Goal: Transaction & Acquisition: Obtain resource

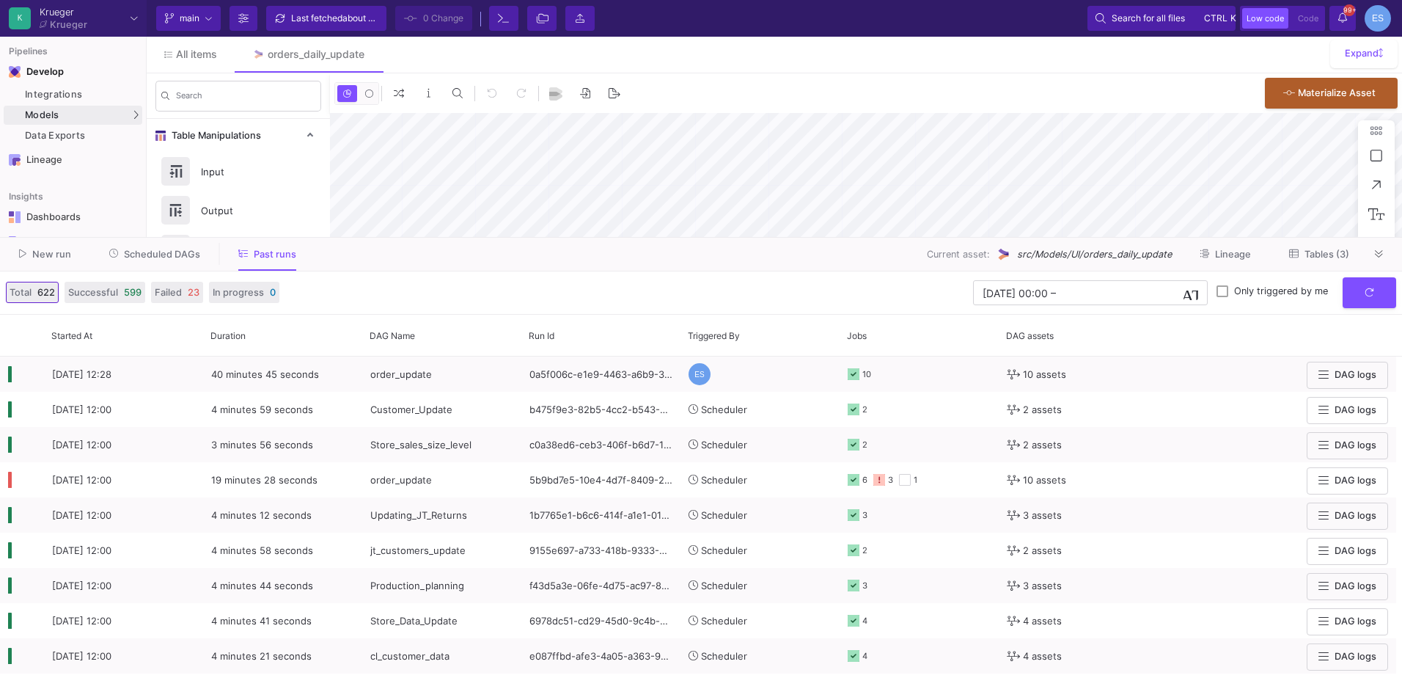
click at [188, 253] on span "Scheduled DAGs" at bounding box center [162, 254] width 76 height 11
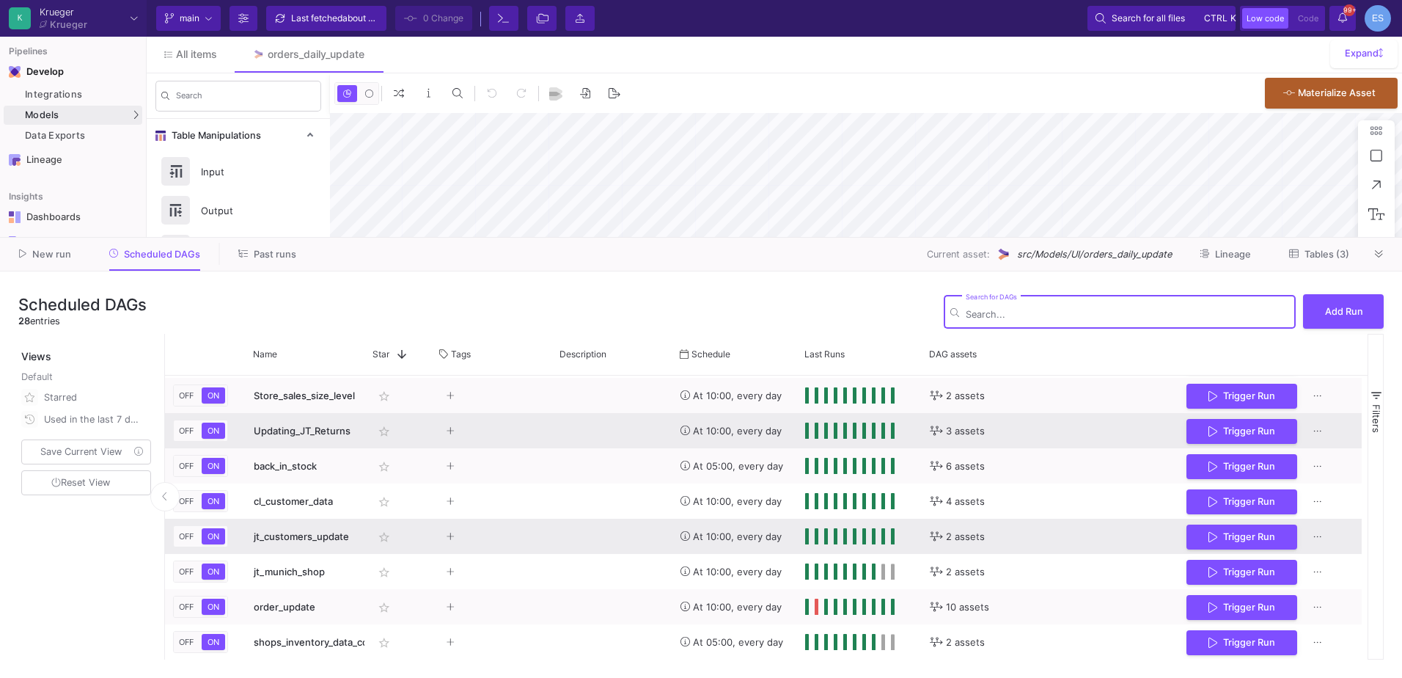
scroll to position [702, 0]
type input "-46"
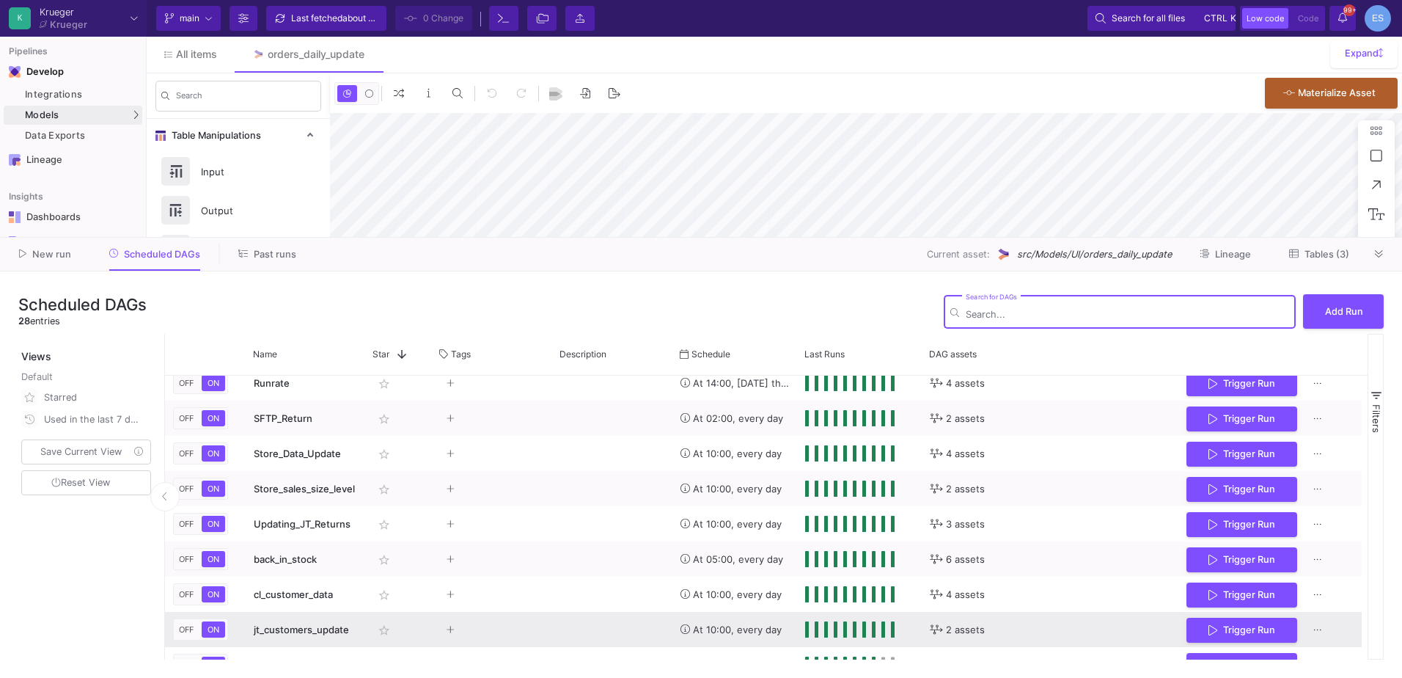
scroll to position [555, 0]
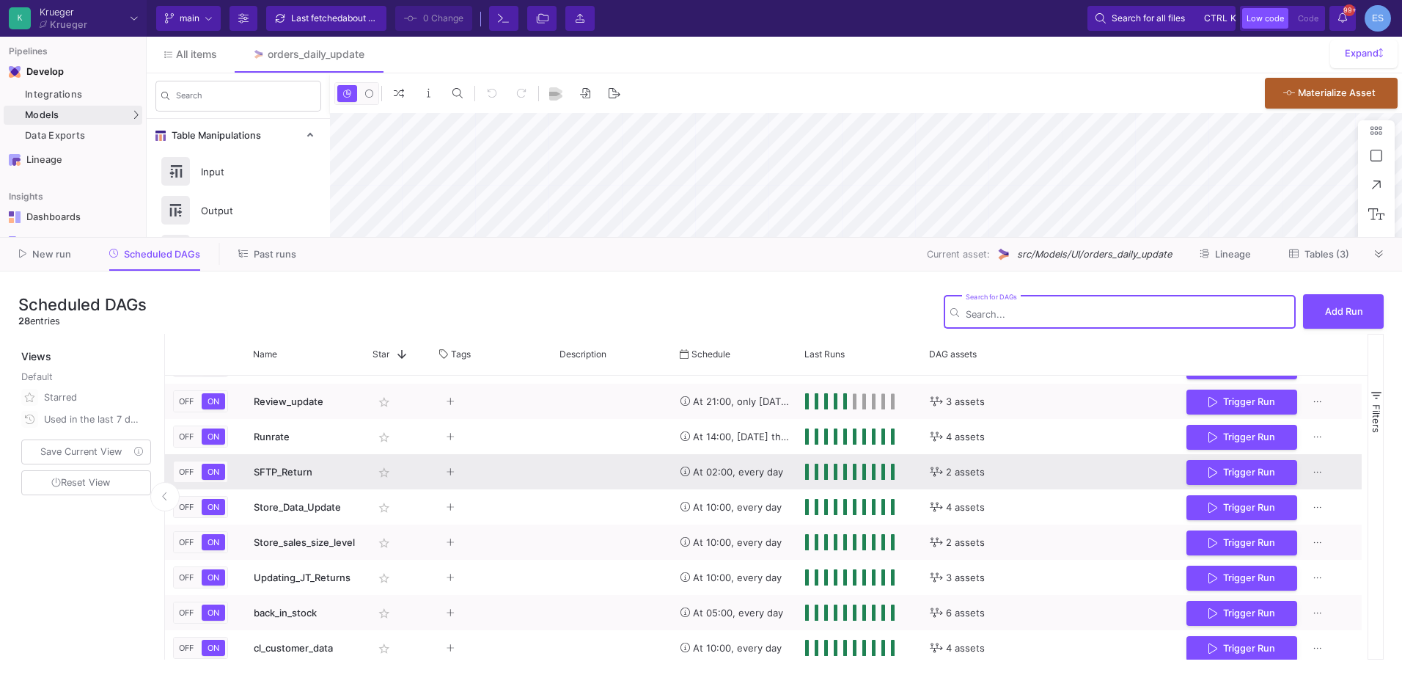
click at [280, 473] on span "SFTP_Return" at bounding box center [283, 472] width 59 height 12
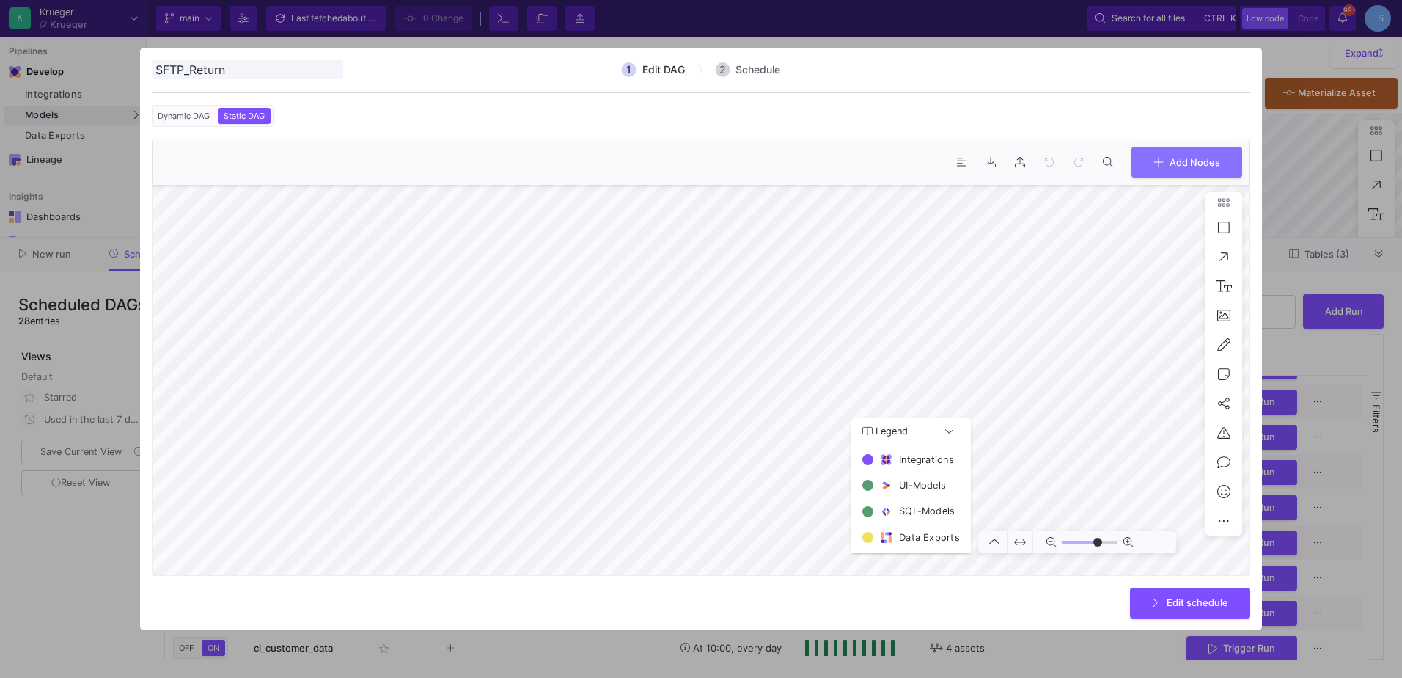
type input "0"
click at [113, 587] on div at bounding box center [701, 339] width 1402 height 678
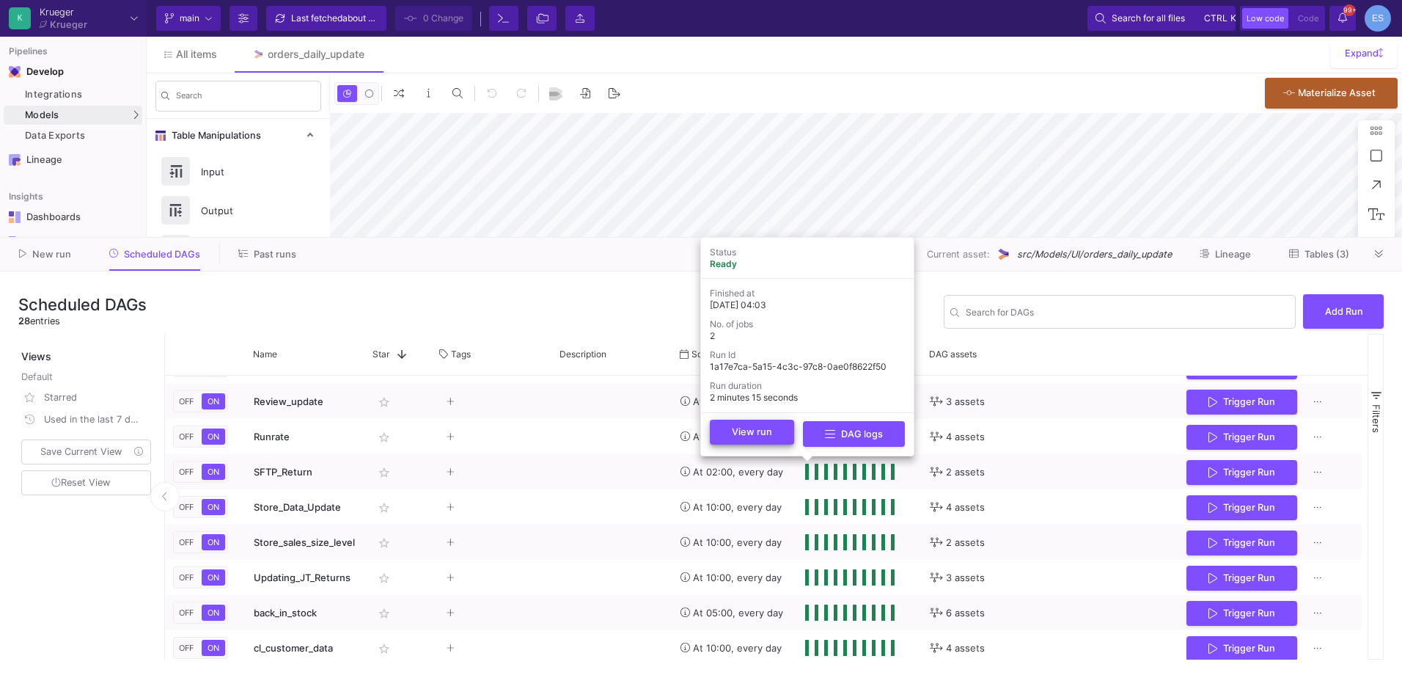
click at [764, 431] on span "View run" at bounding box center [752, 431] width 40 height 11
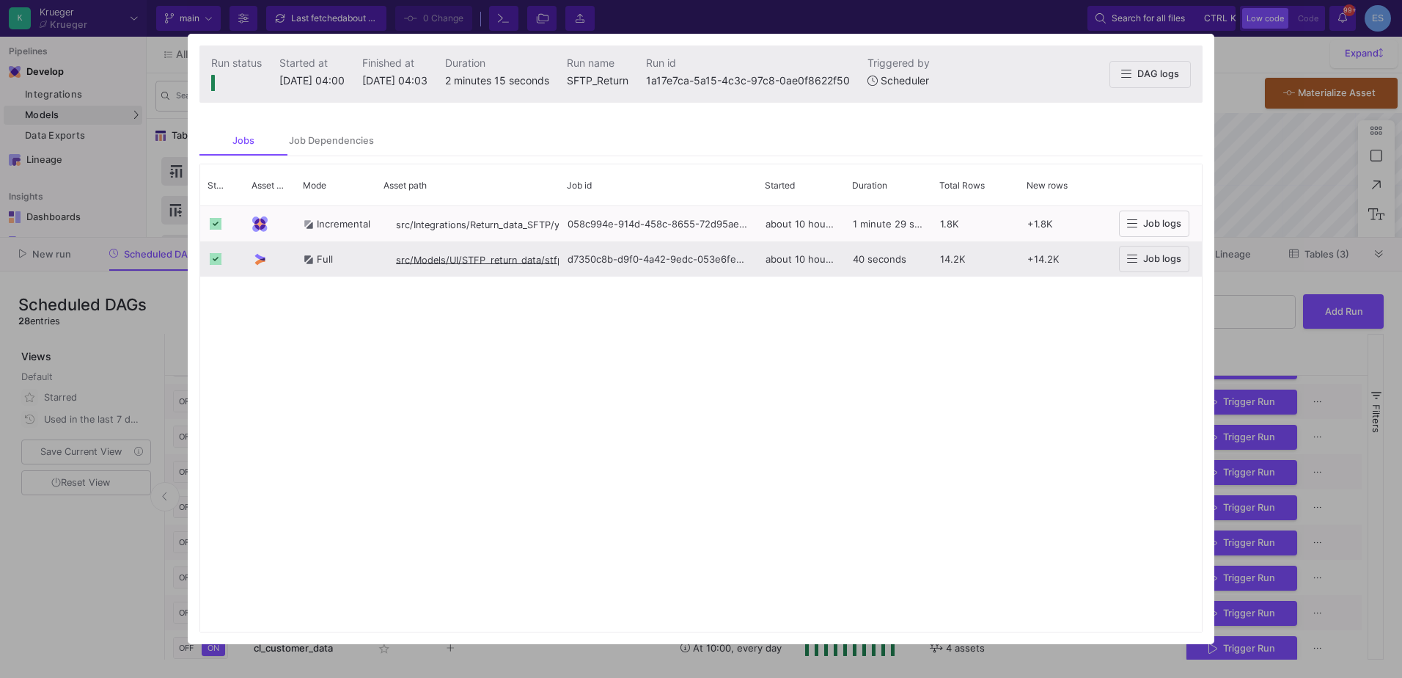
click at [453, 261] on span "src/Models/UI/STFP_return_data/stfp_return_data" at bounding box center [507, 259] width 223 height 11
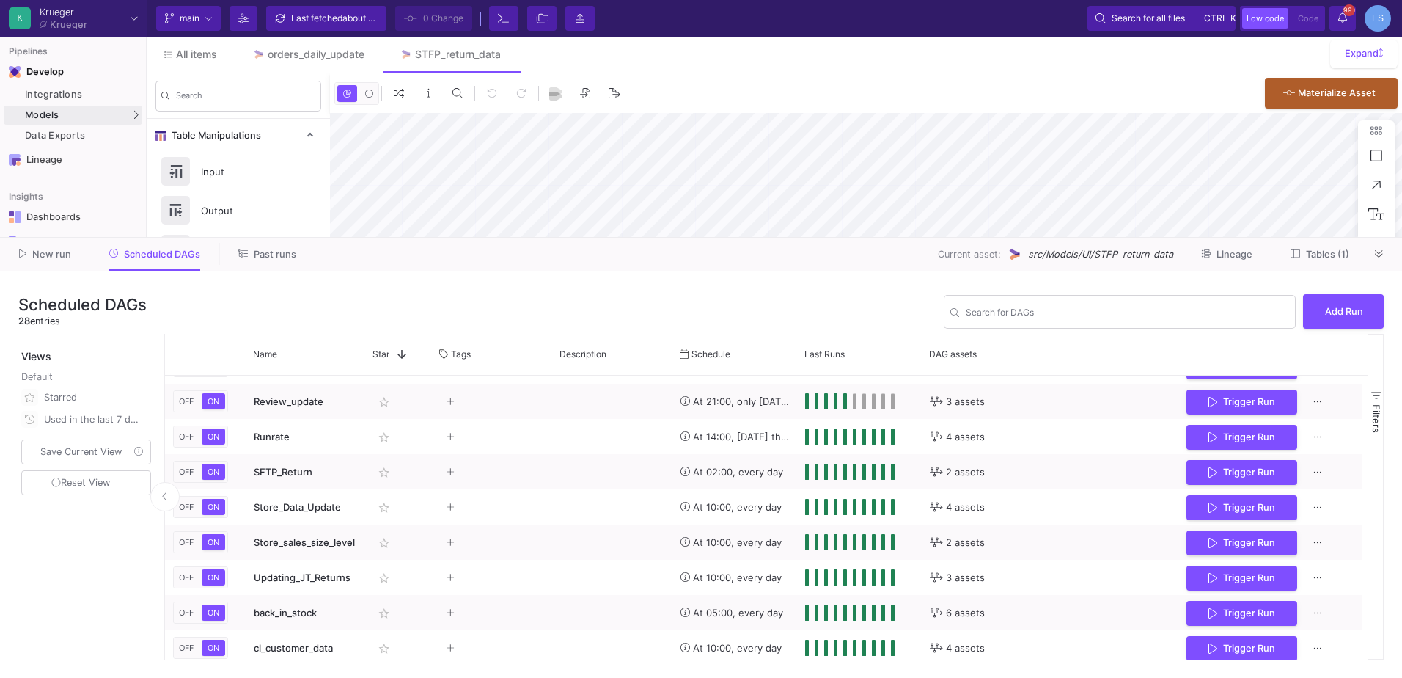
click at [1326, 247] on button "Tables (1)" at bounding box center [1320, 254] width 94 height 23
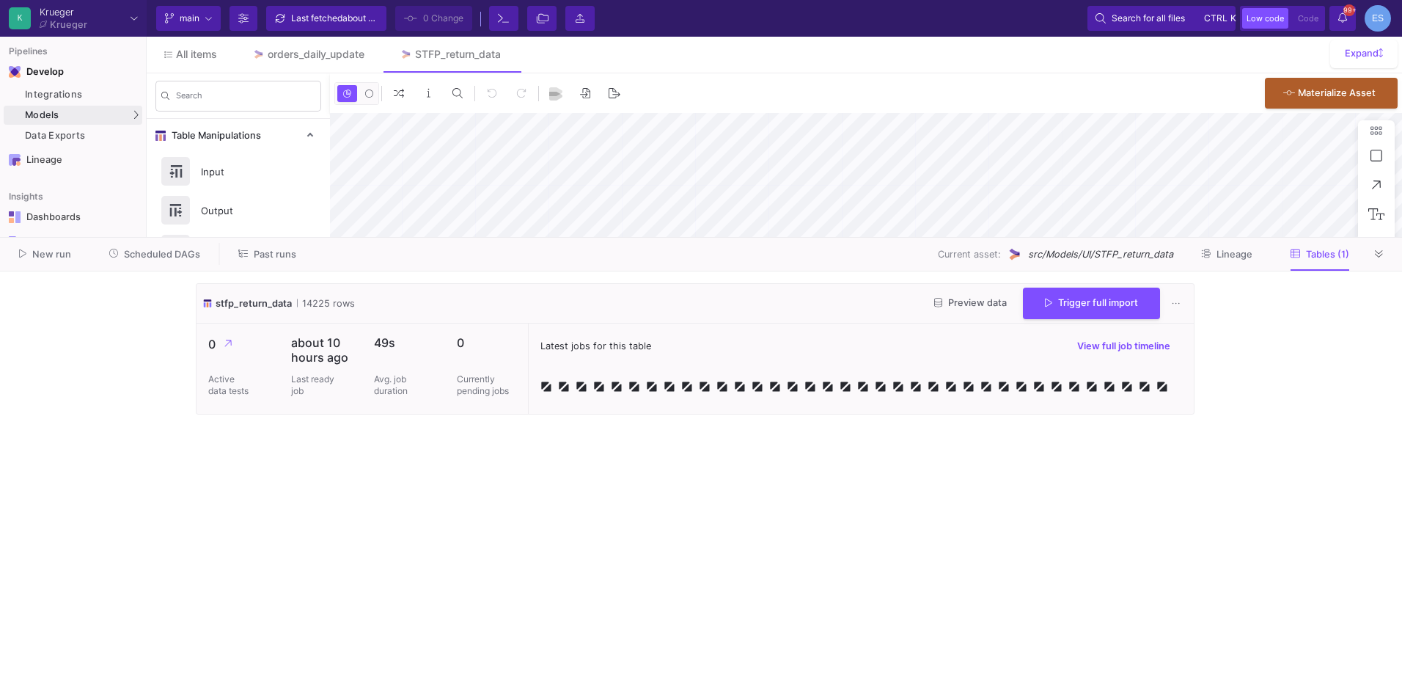
type input "-17"
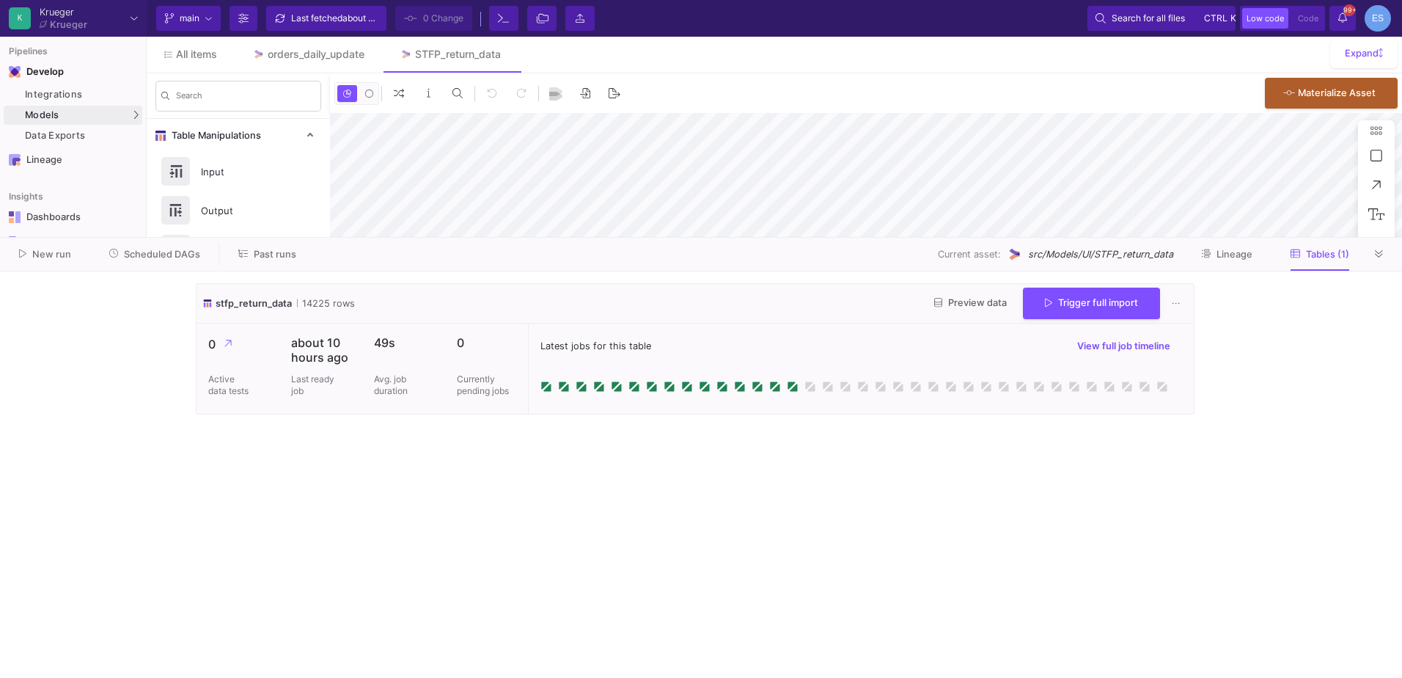
click at [978, 309] on button "Preview data" at bounding box center [971, 303] width 96 height 23
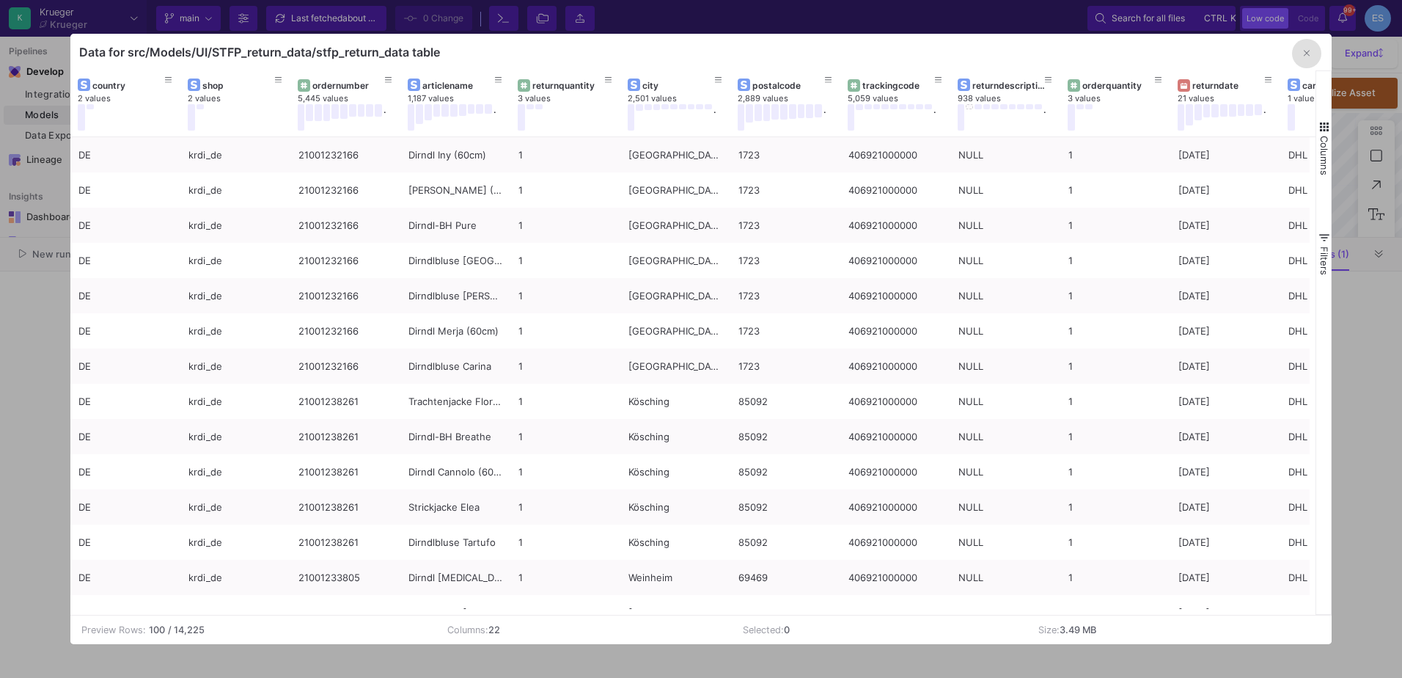
click at [1323, 111] on button "Columns" at bounding box center [1323, 148] width 15 height 106
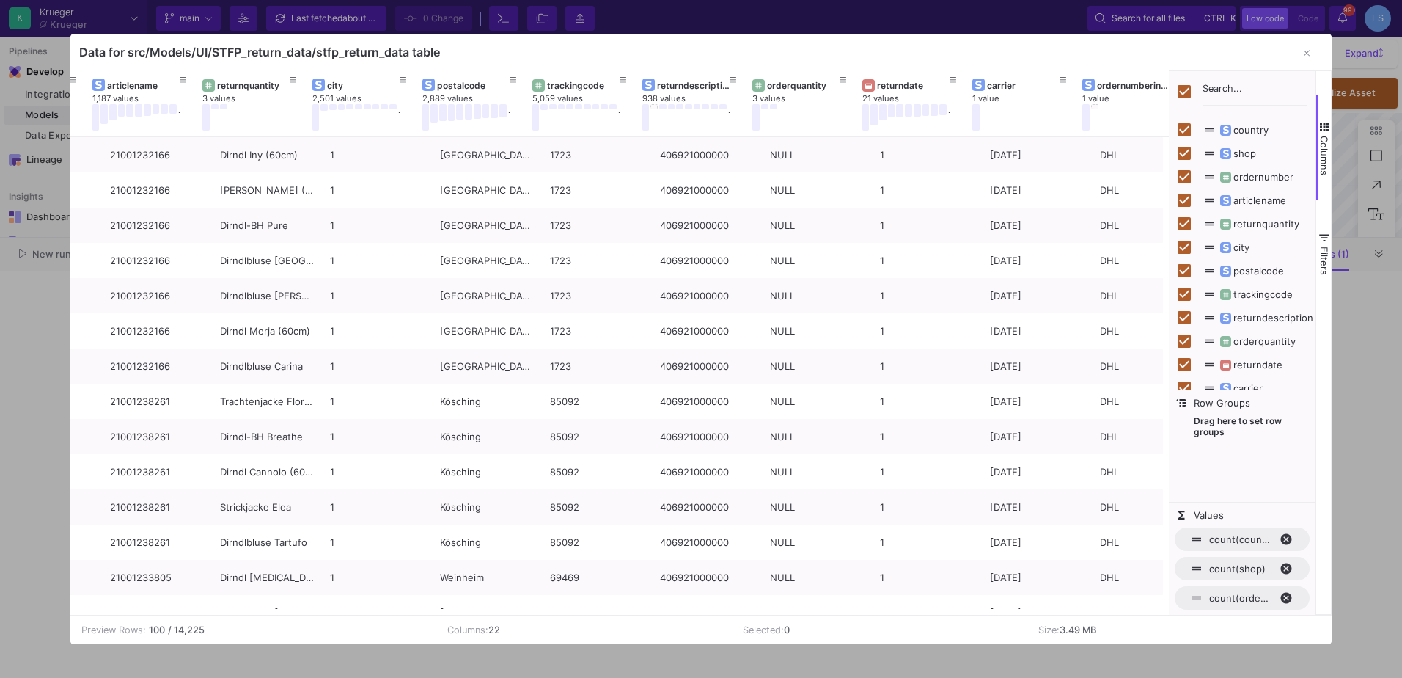
scroll to position [0, 315]
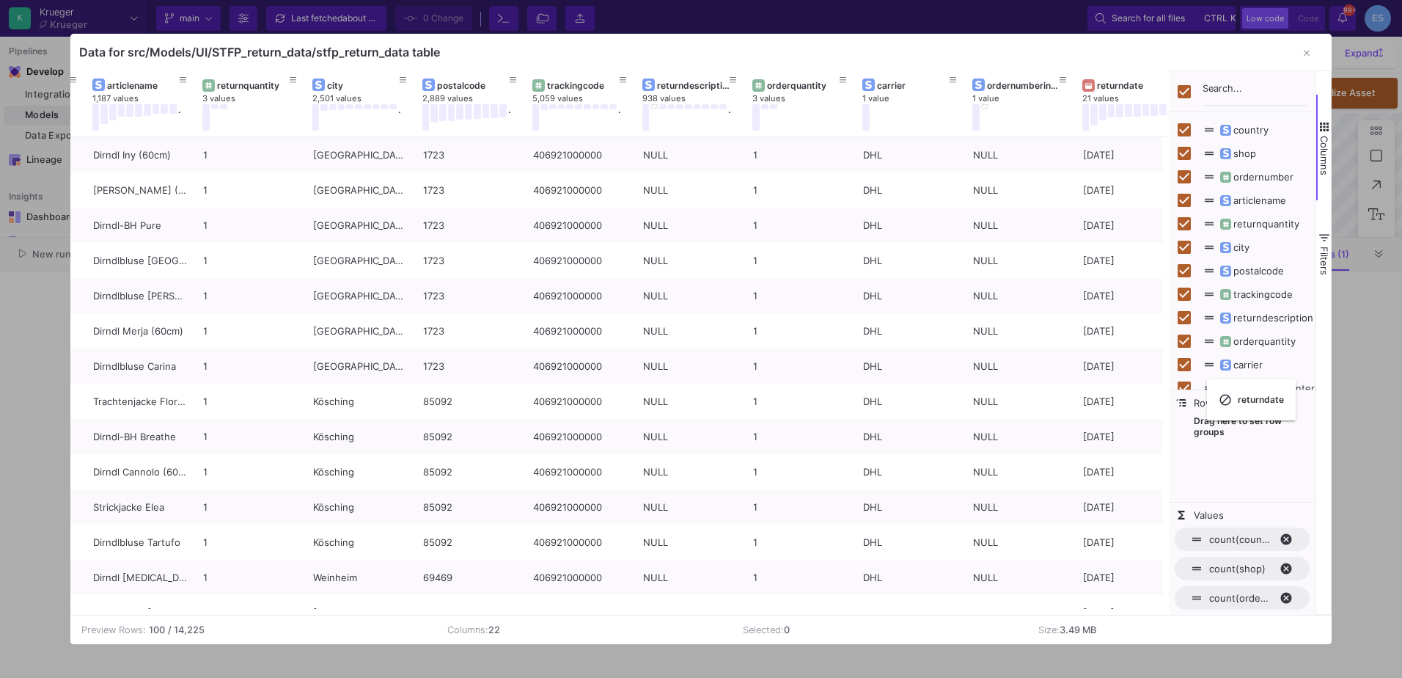
checkbox input "false"
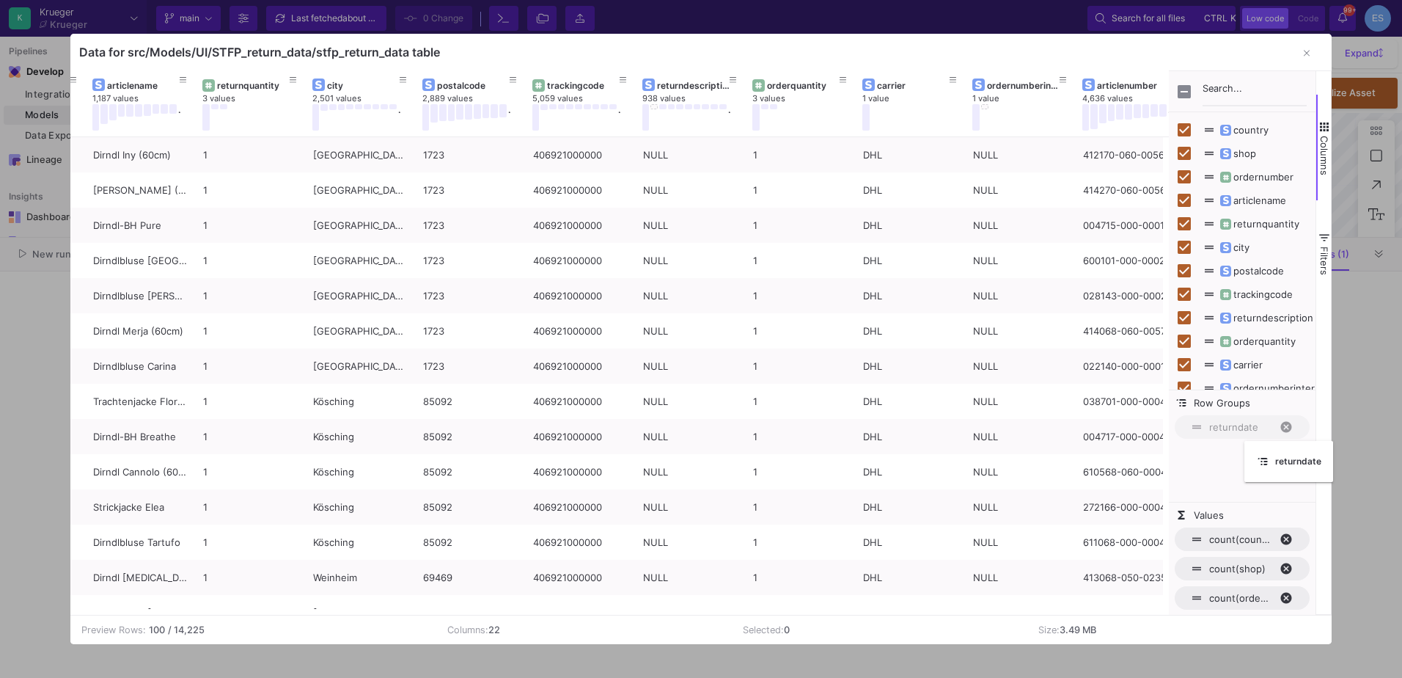
drag, startPoint x: 911, startPoint y: 84, endPoint x: 1251, endPoint y: 448, distance: 498.7
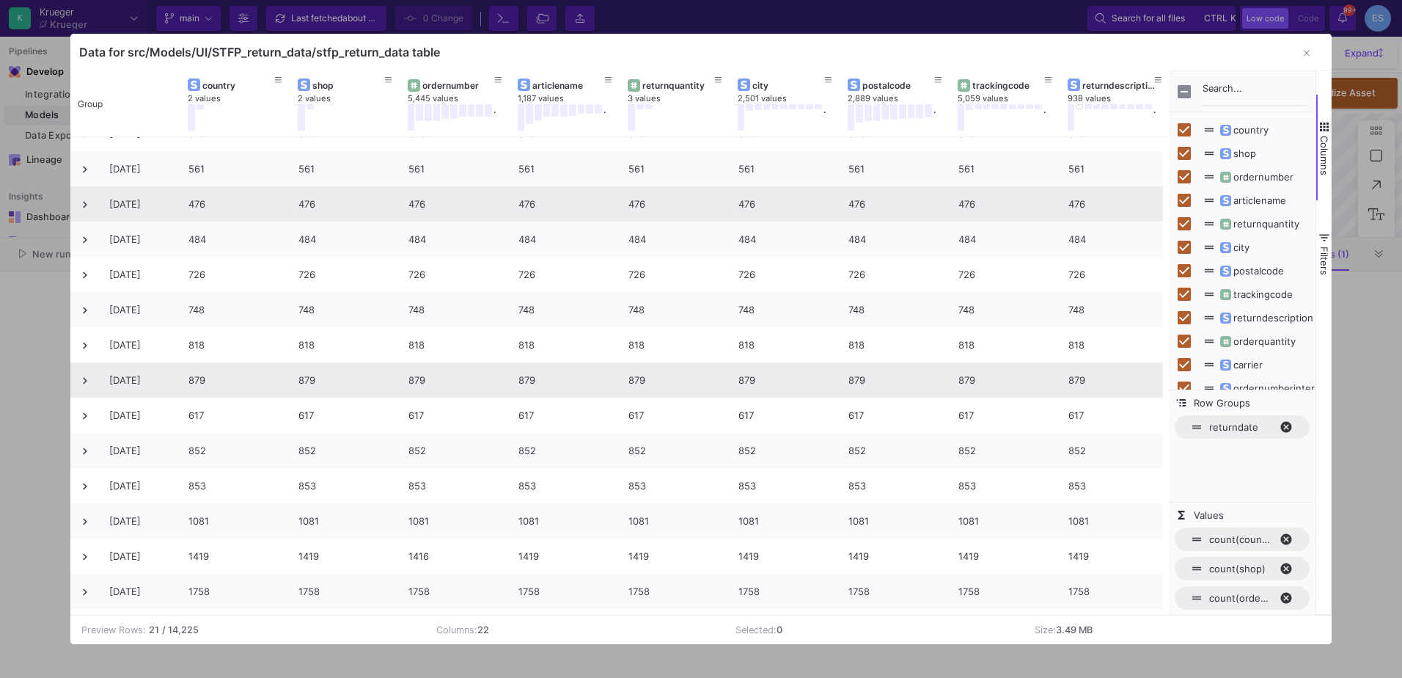
scroll to position [102, 0]
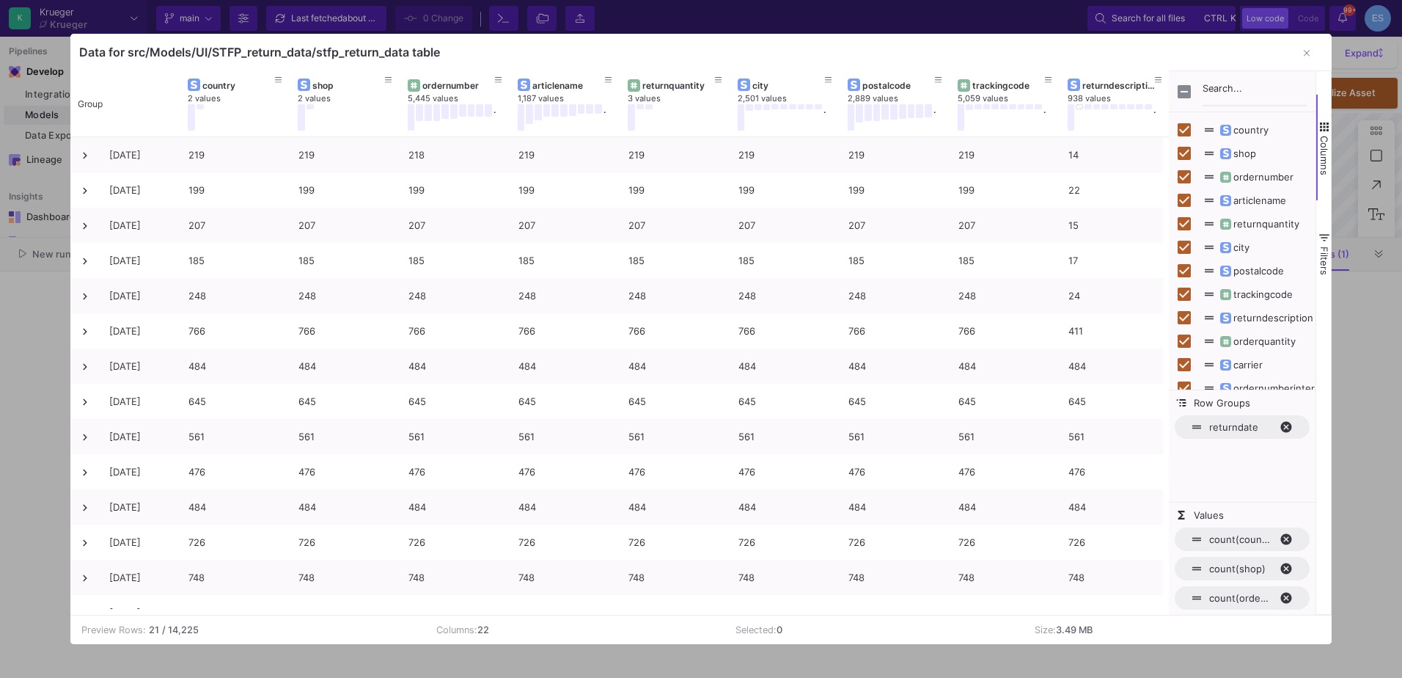
click at [30, 380] on div at bounding box center [701, 339] width 1402 height 678
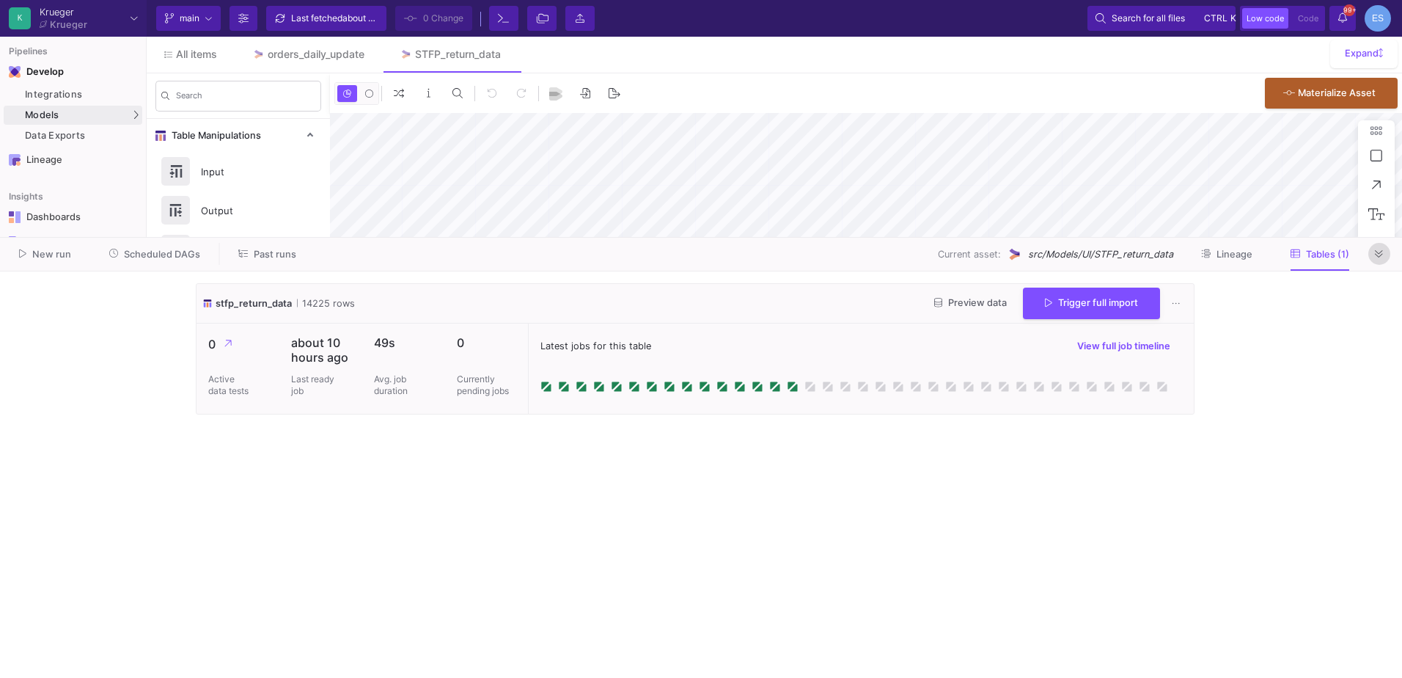
click at [1380, 255] on icon at bounding box center [1379, 254] width 8 height 10
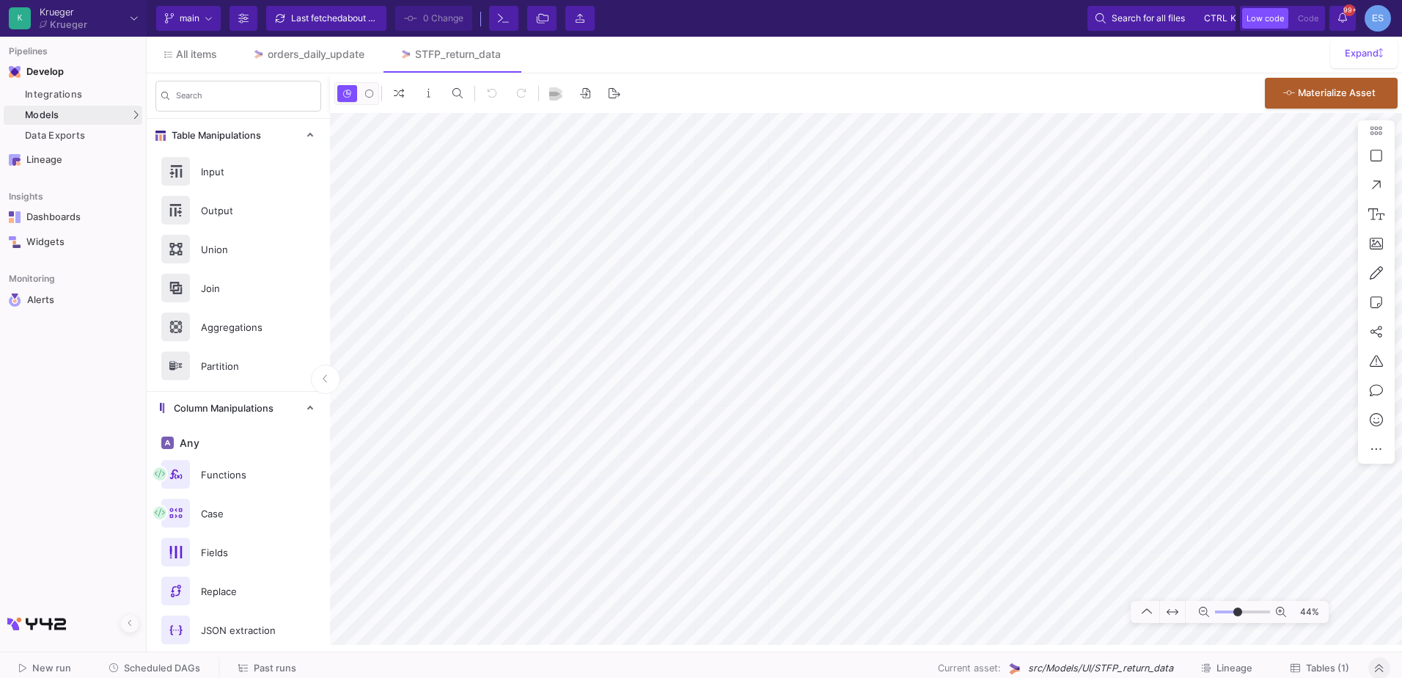
click at [1238, 613] on input "range" at bounding box center [1242, 612] width 55 height 18
click at [1337, 663] on span "Tables (1)" at bounding box center [1327, 667] width 43 height 11
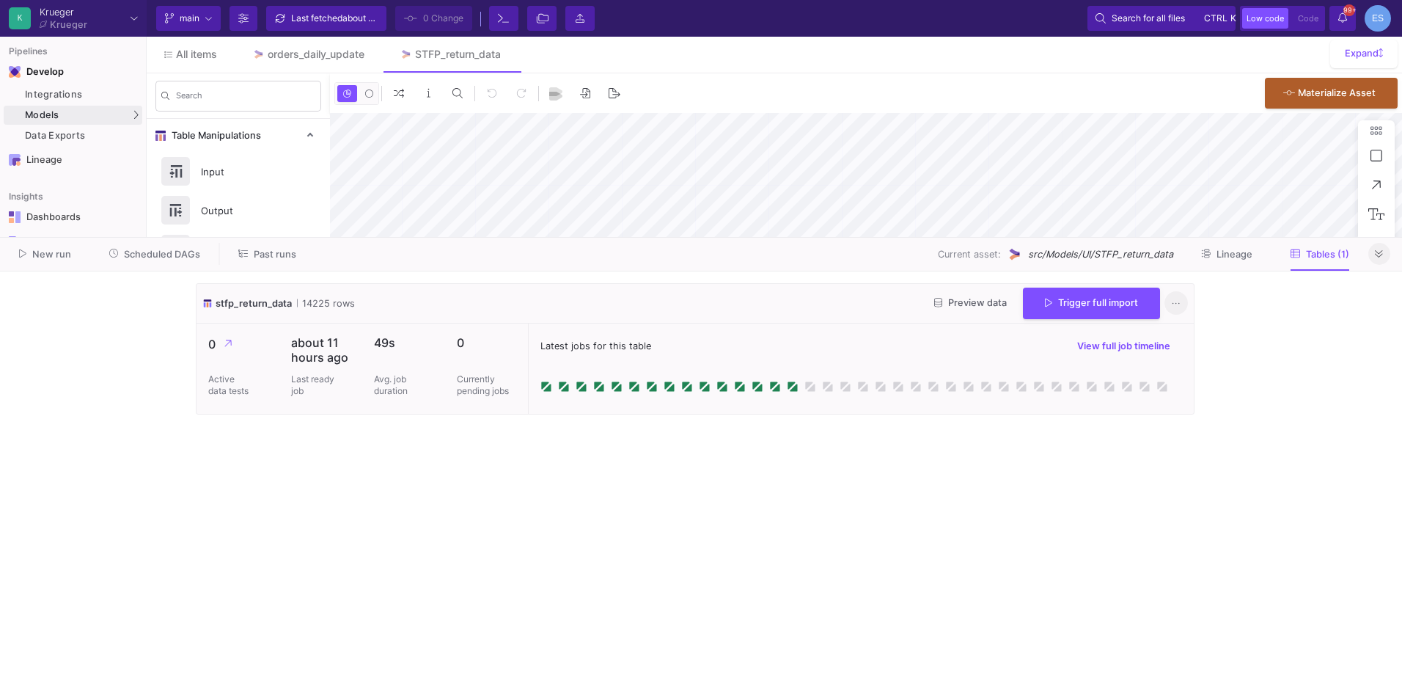
click at [1177, 307] on icon at bounding box center [1176, 303] width 8 height 10
click at [737, 569] on div at bounding box center [701, 339] width 1402 height 678
click at [1382, 252] on icon at bounding box center [1379, 253] width 8 height 7
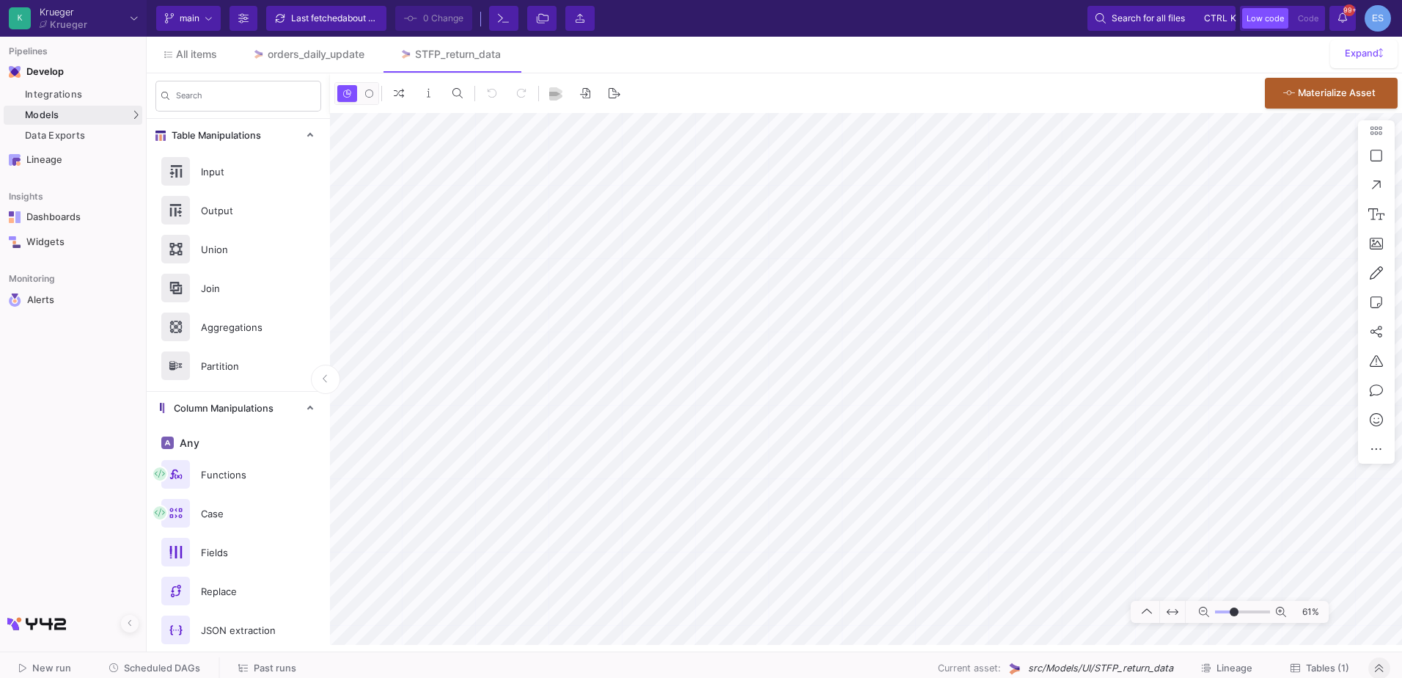
type input "-2"
click at [1234, 615] on input "range" at bounding box center [1242, 612] width 55 height 18
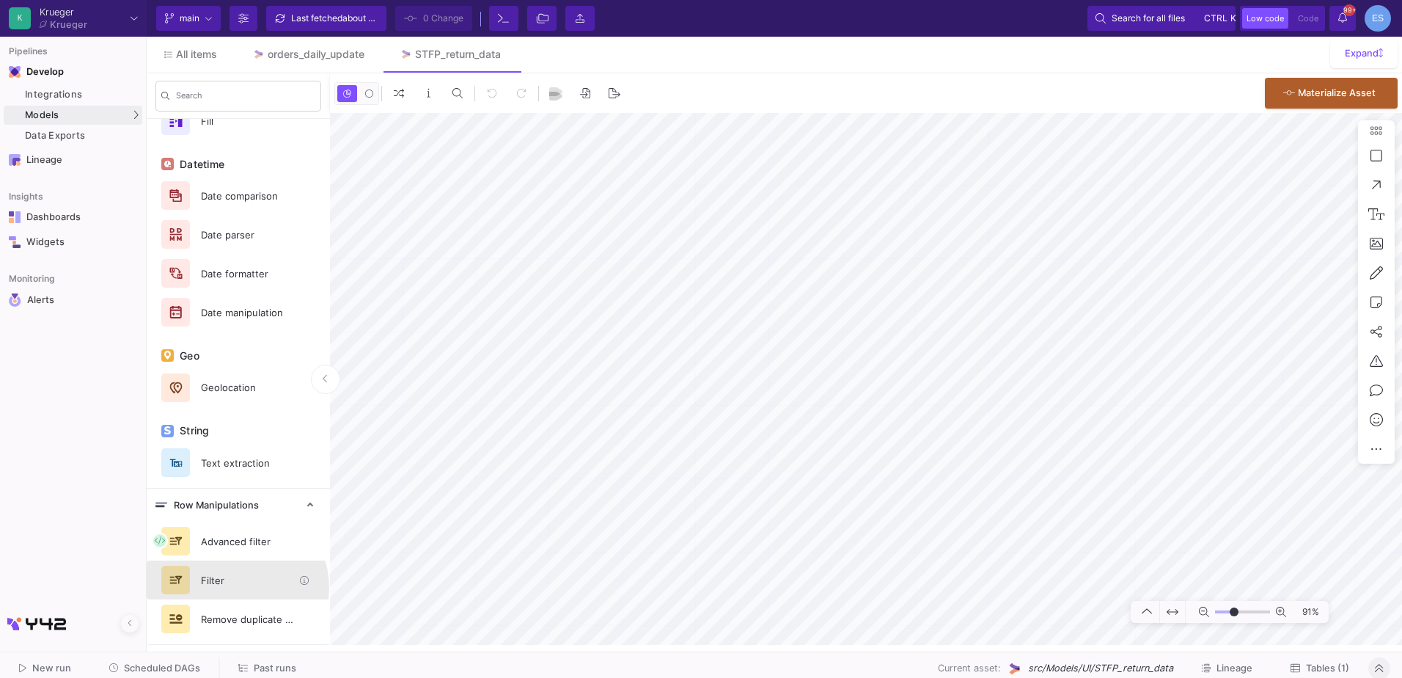
click at [236, 587] on div "Filter" at bounding box center [242, 580] width 101 height 22
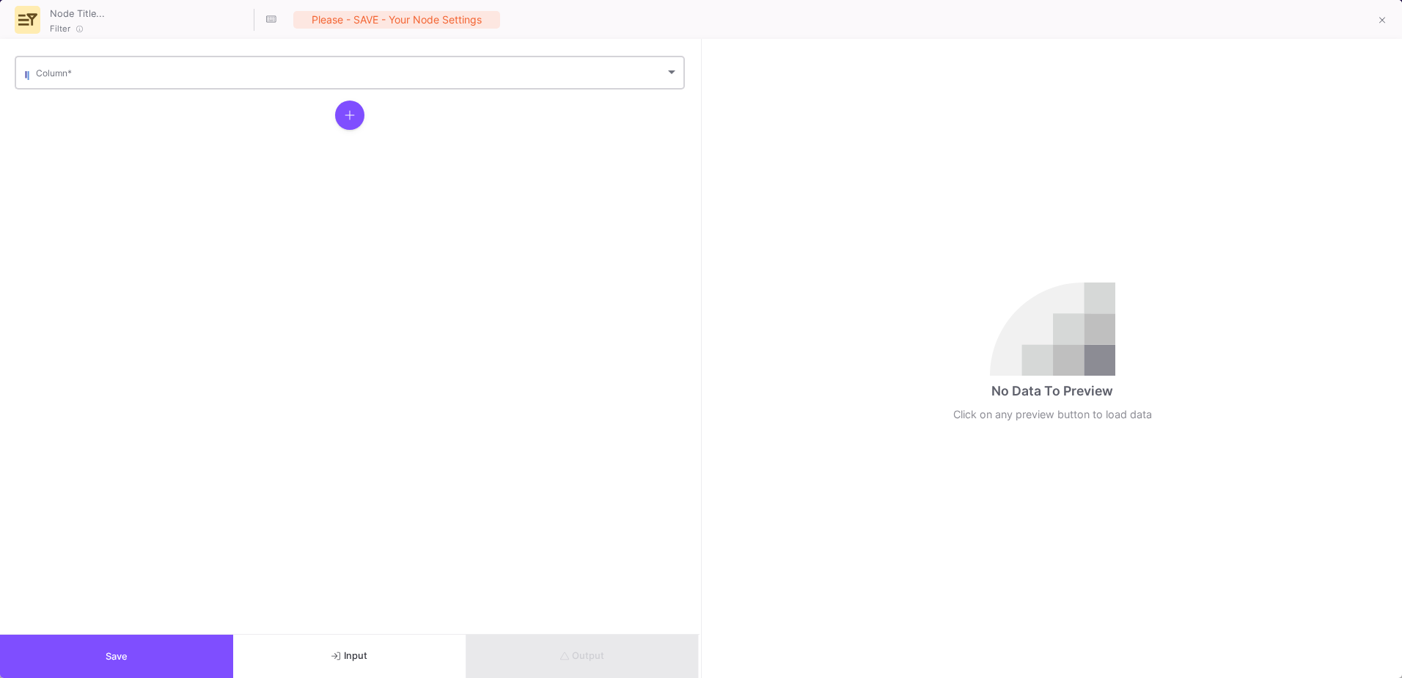
click at [131, 81] on div "Column *" at bounding box center [357, 72] width 642 height 36
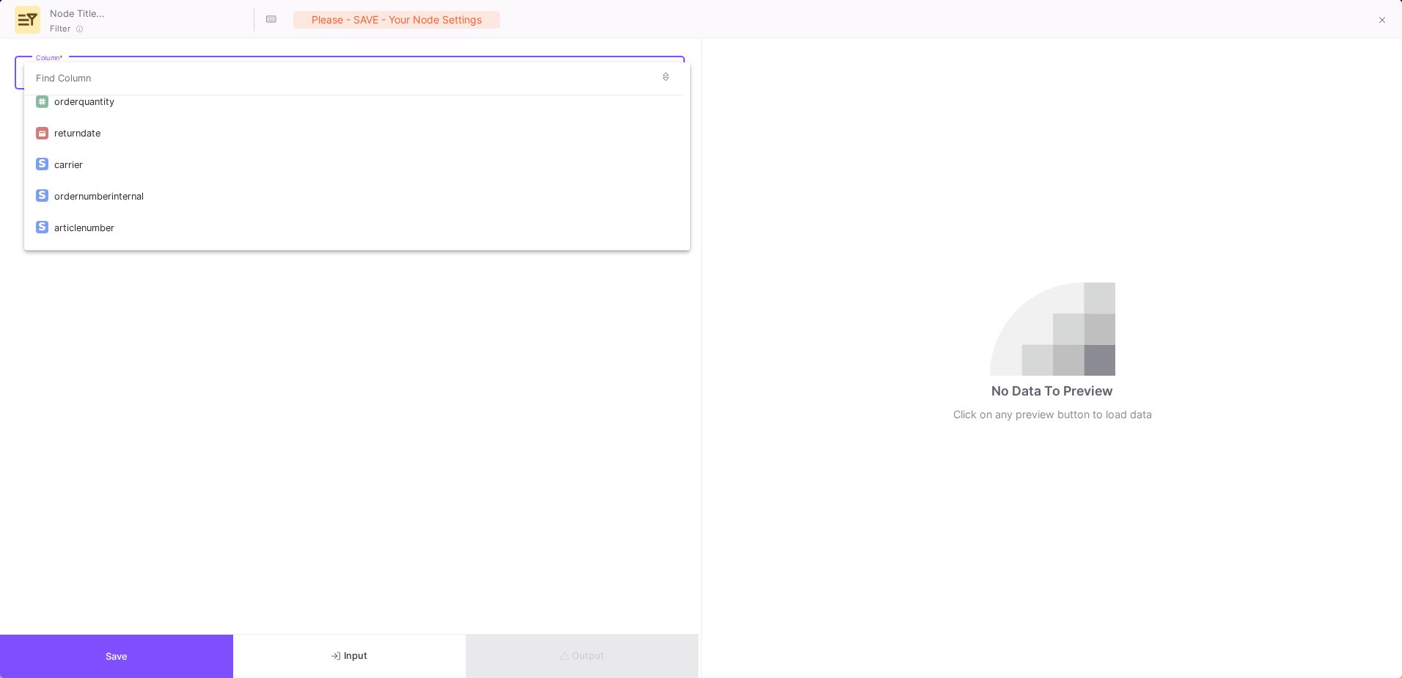
scroll to position [220, 0]
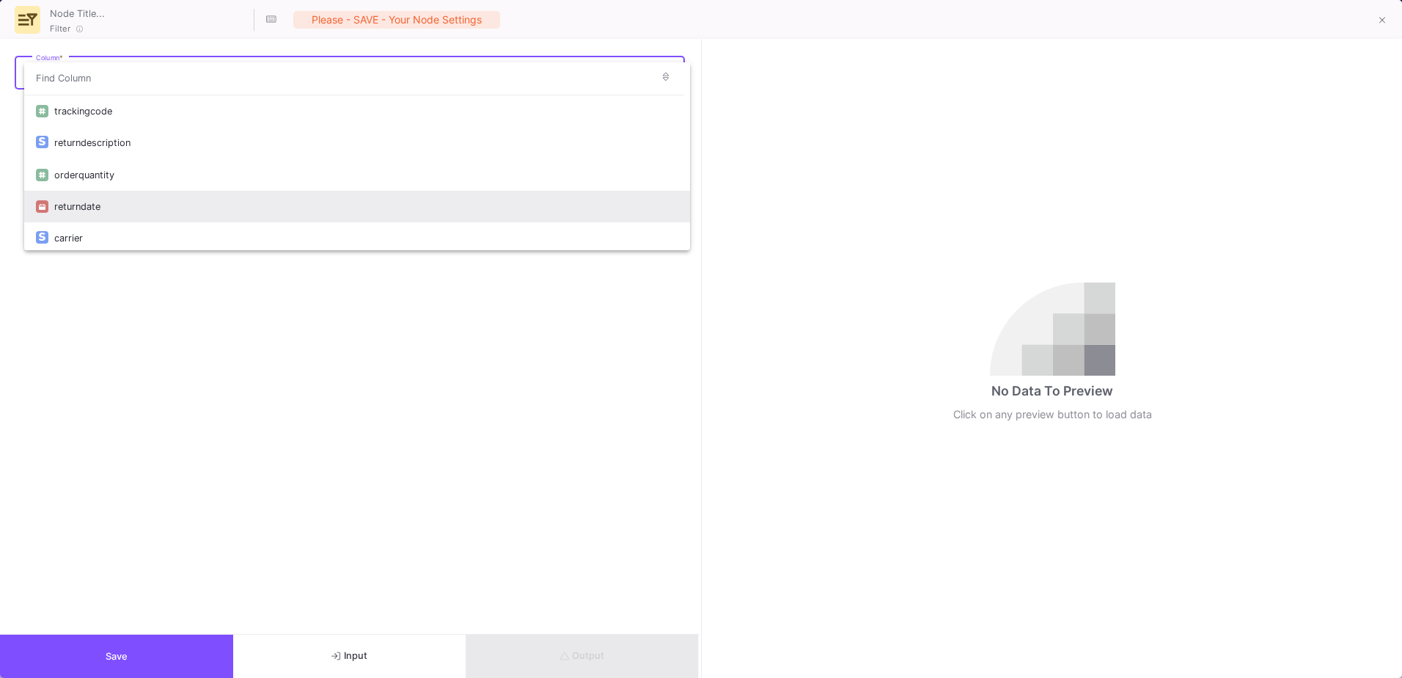
click at [136, 194] on div "returndate" at bounding box center [366, 207] width 624 height 32
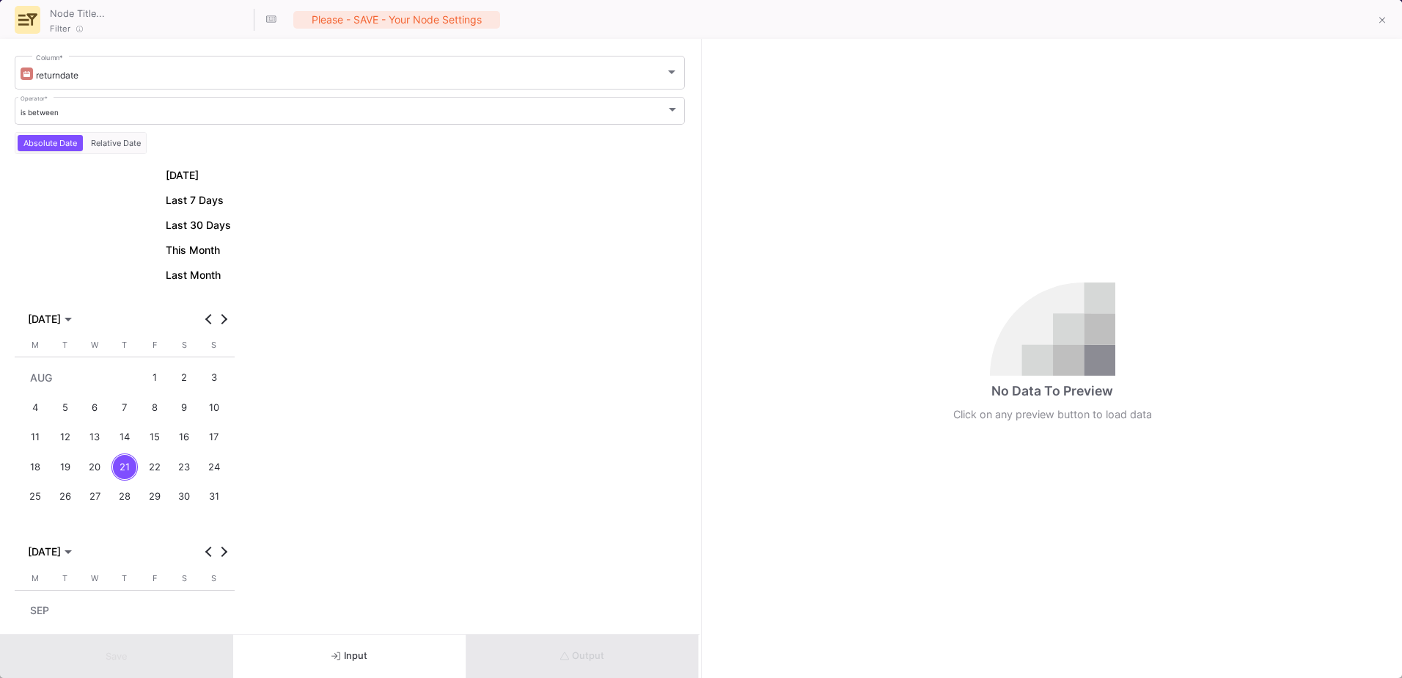
click at [97, 414] on div "6" at bounding box center [94, 407] width 27 height 27
click at [70, 435] on div "12" at bounding box center [65, 437] width 27 height 27
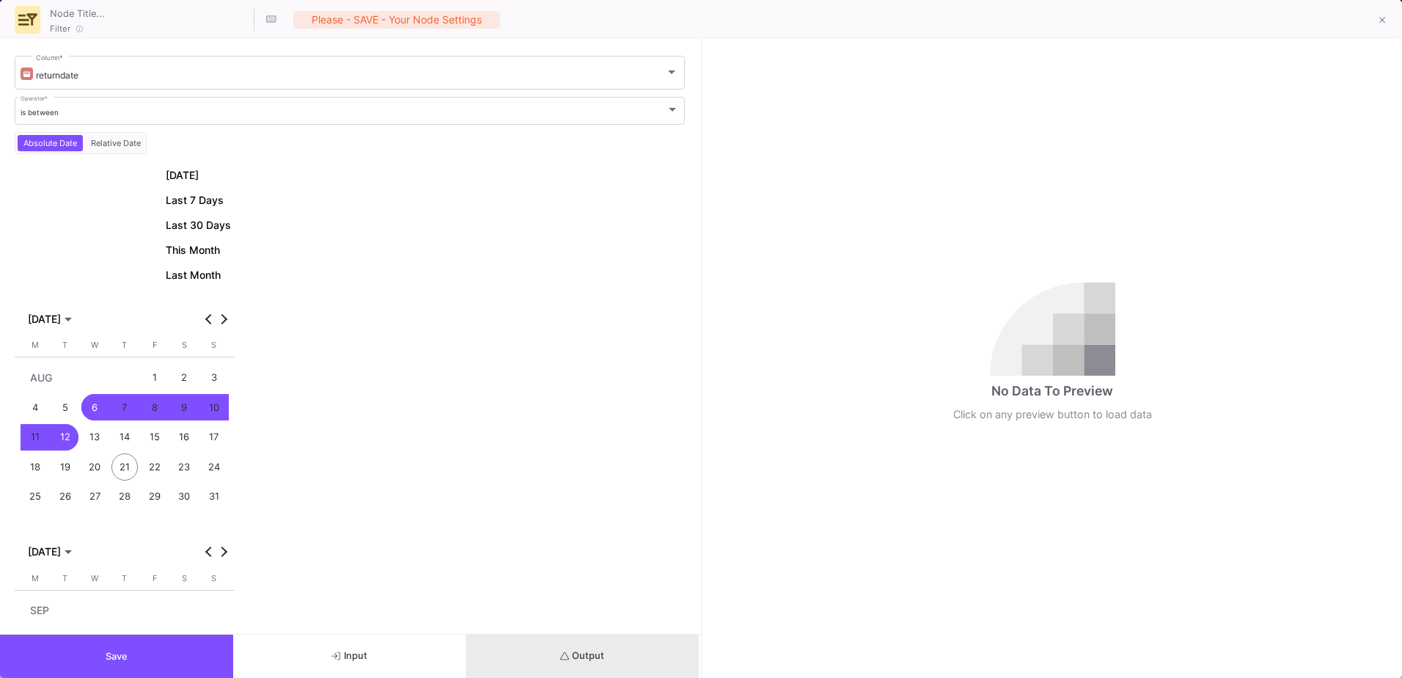
click at [642, 652] on button "Output" at bounding box center [582, 655] width 233 height 43
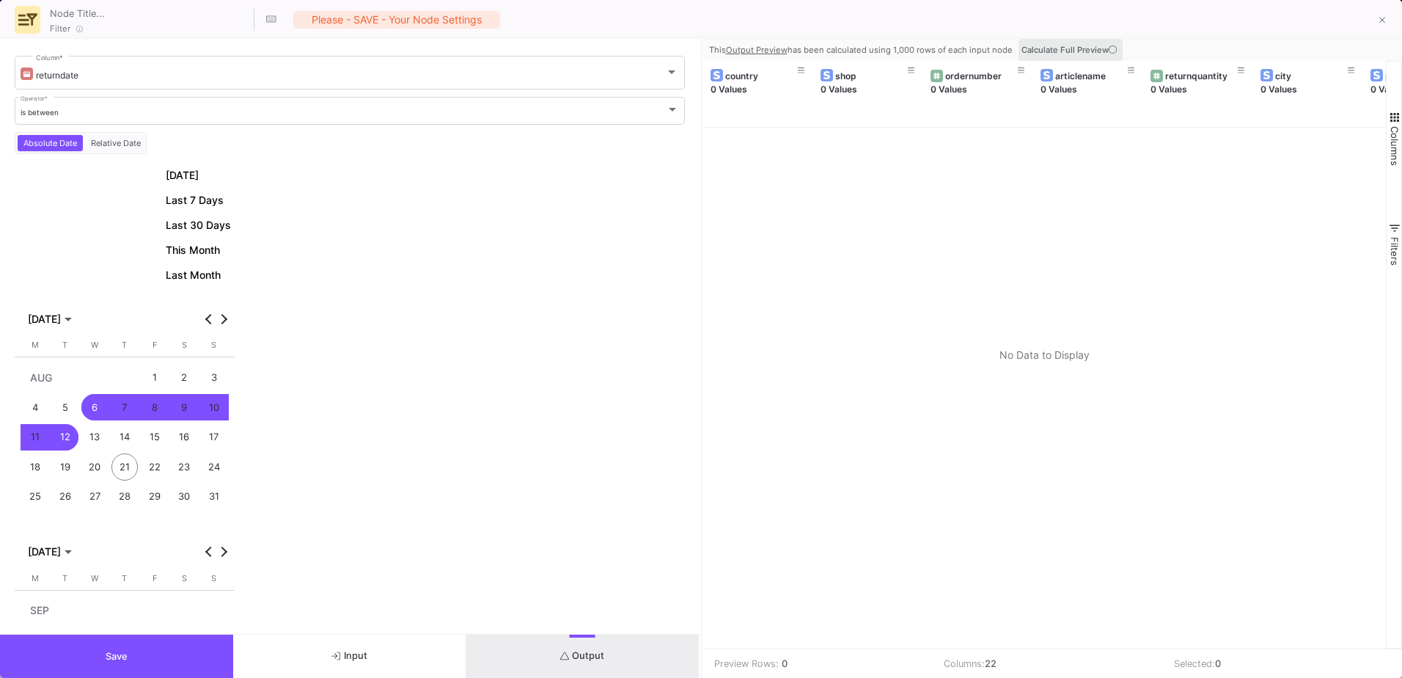
click at [1110, 53] on icon at bounding box center [1113, 49] width 8 height 8
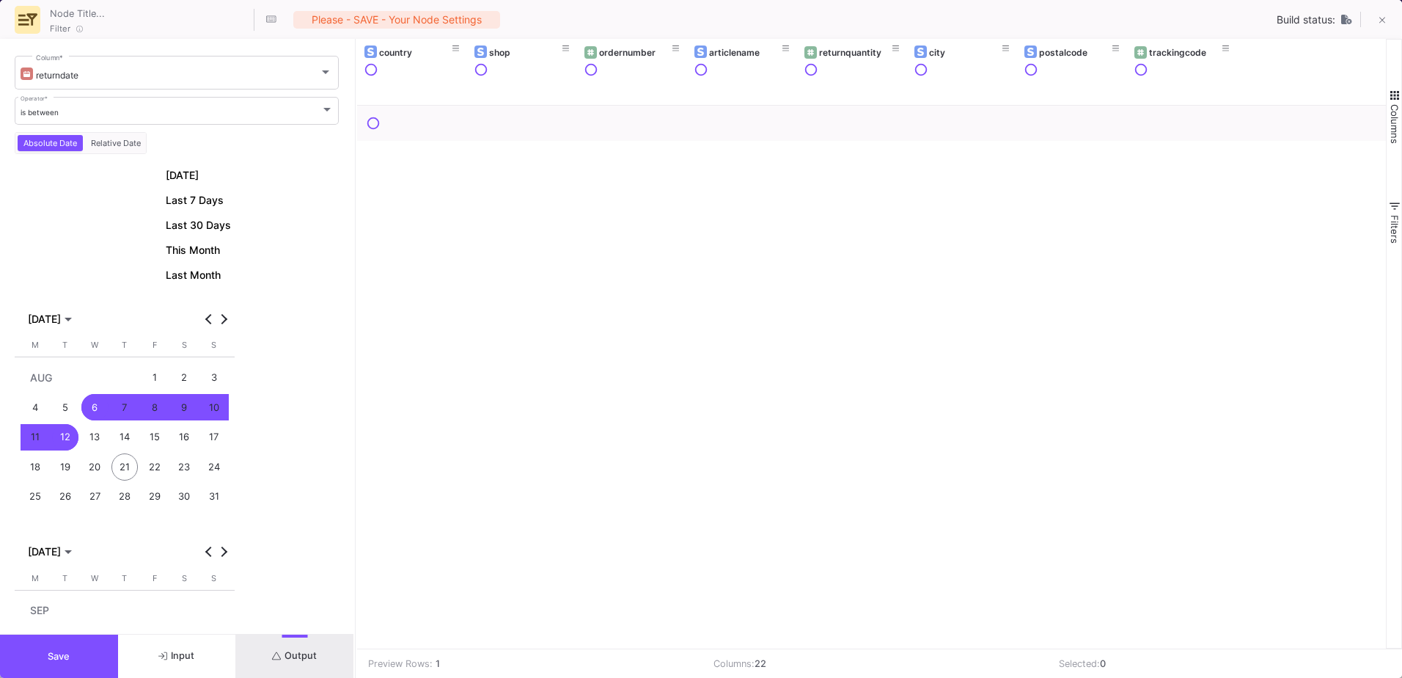
scroll to position [0, 0]
drag, startPoint x: 700, startPoint y: 241, endPoint x: 354, endPoint y: 286, distance: 348.3
click at [354, 286] on div at bounding box center [356, 358] width 4 height 639
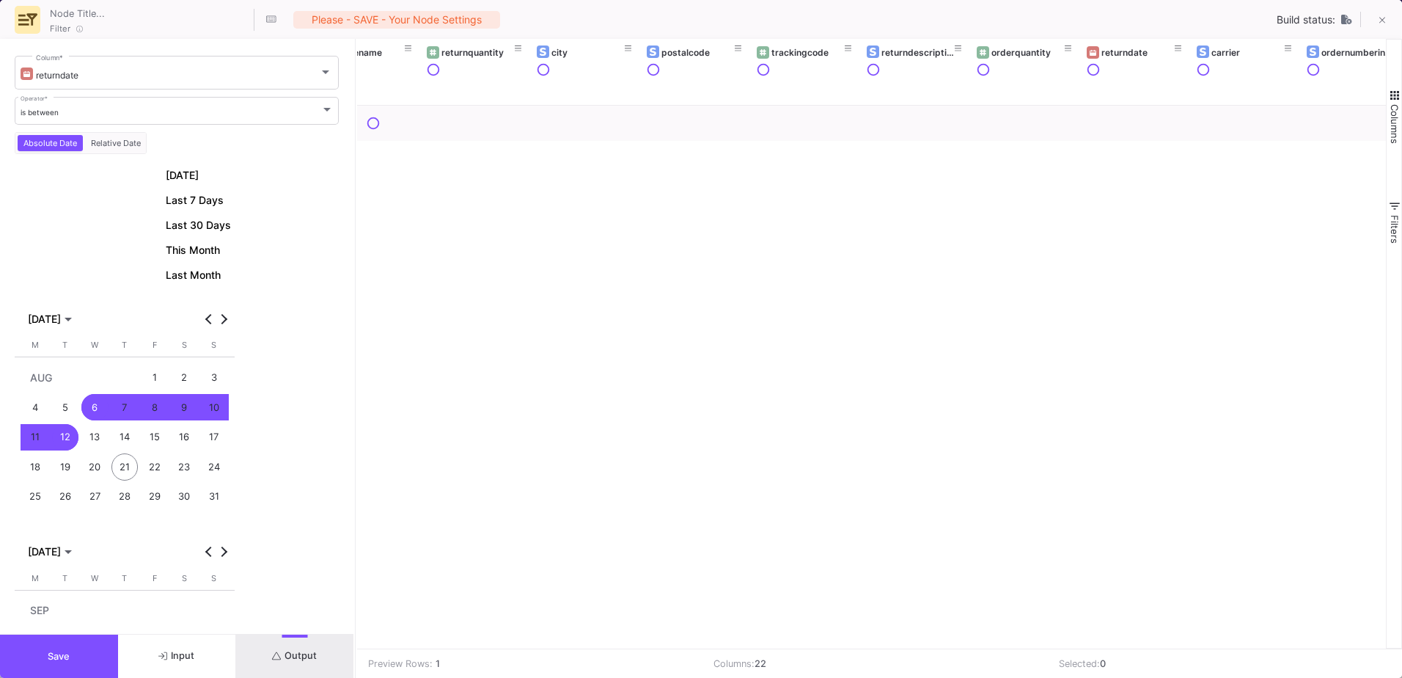
scroll to position [0, 162]
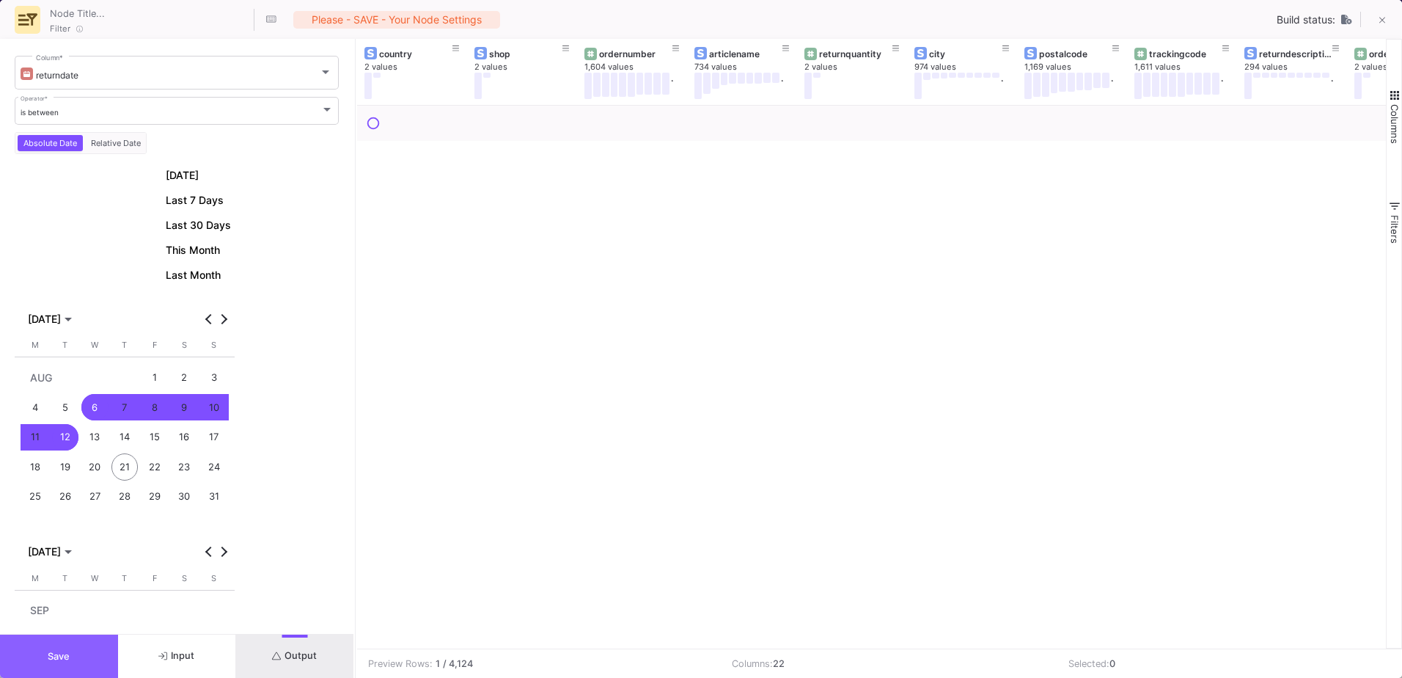
click at [91, 648] on button "Save" at bounding box center [59, 655] width 118 height 43
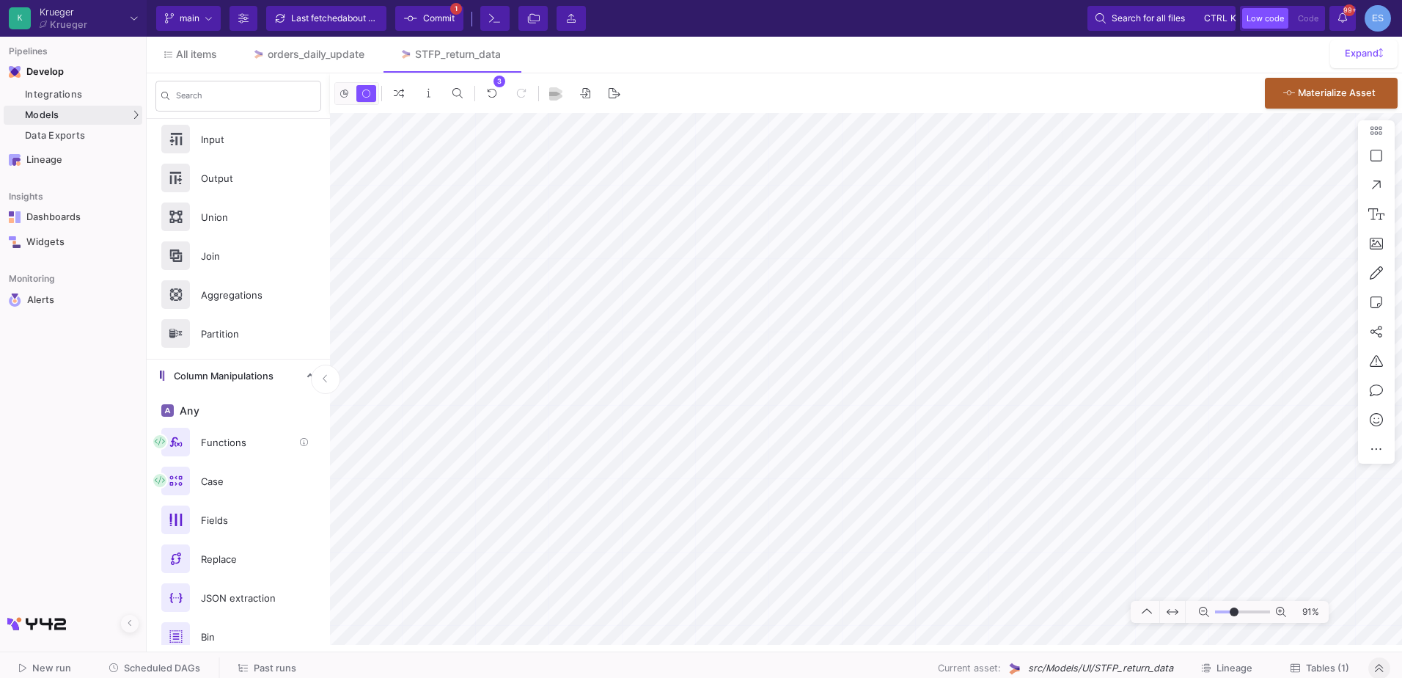
scroll to position [0, 0]
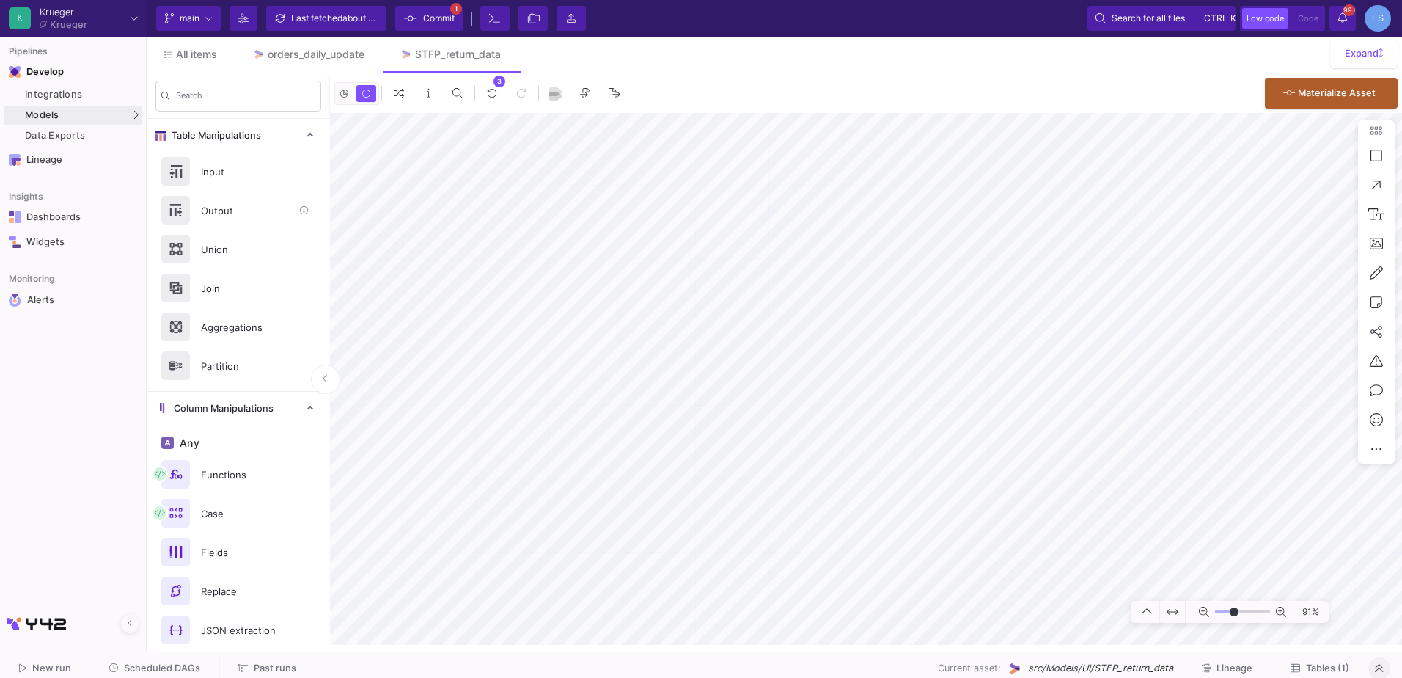
click at [258, 216] on div "Output" at bounding box center [242, 210] width 101 height 22
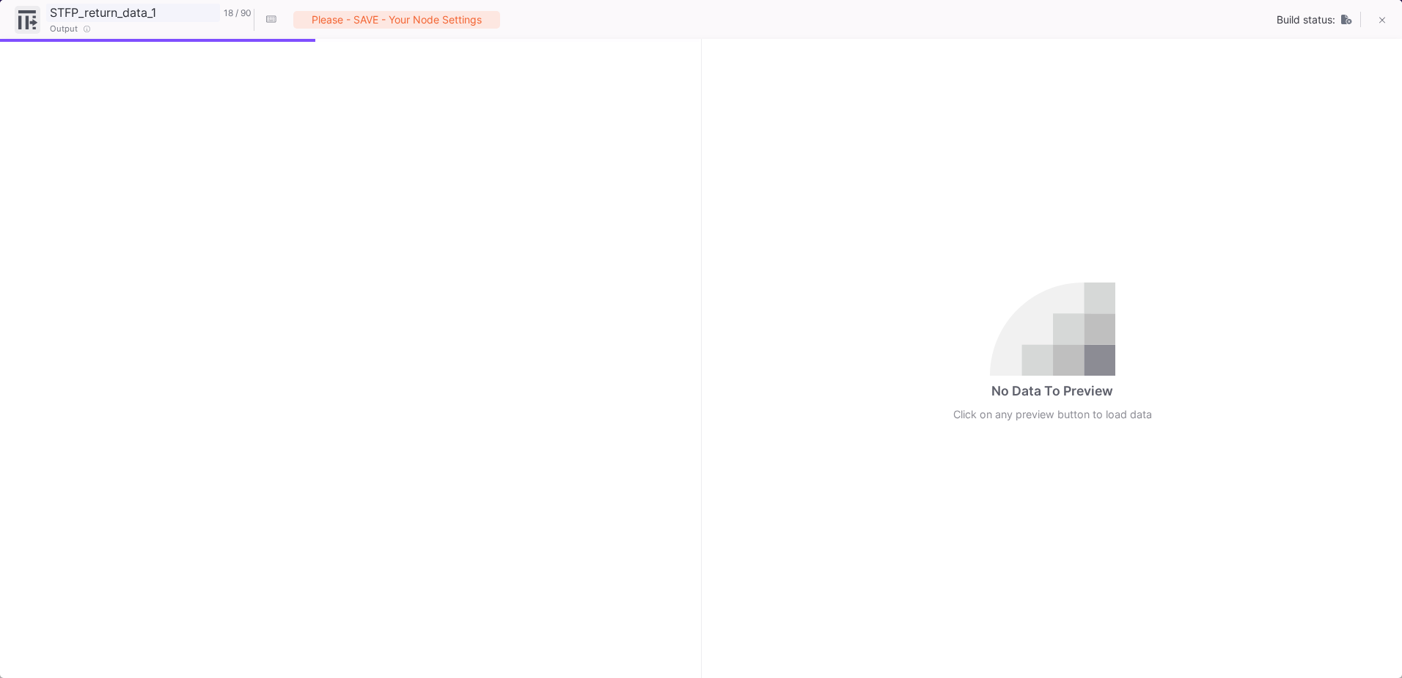
click at [164, 5] on input "STFP_return_data_1" at bounding box center [133, 12] width 174 height 19
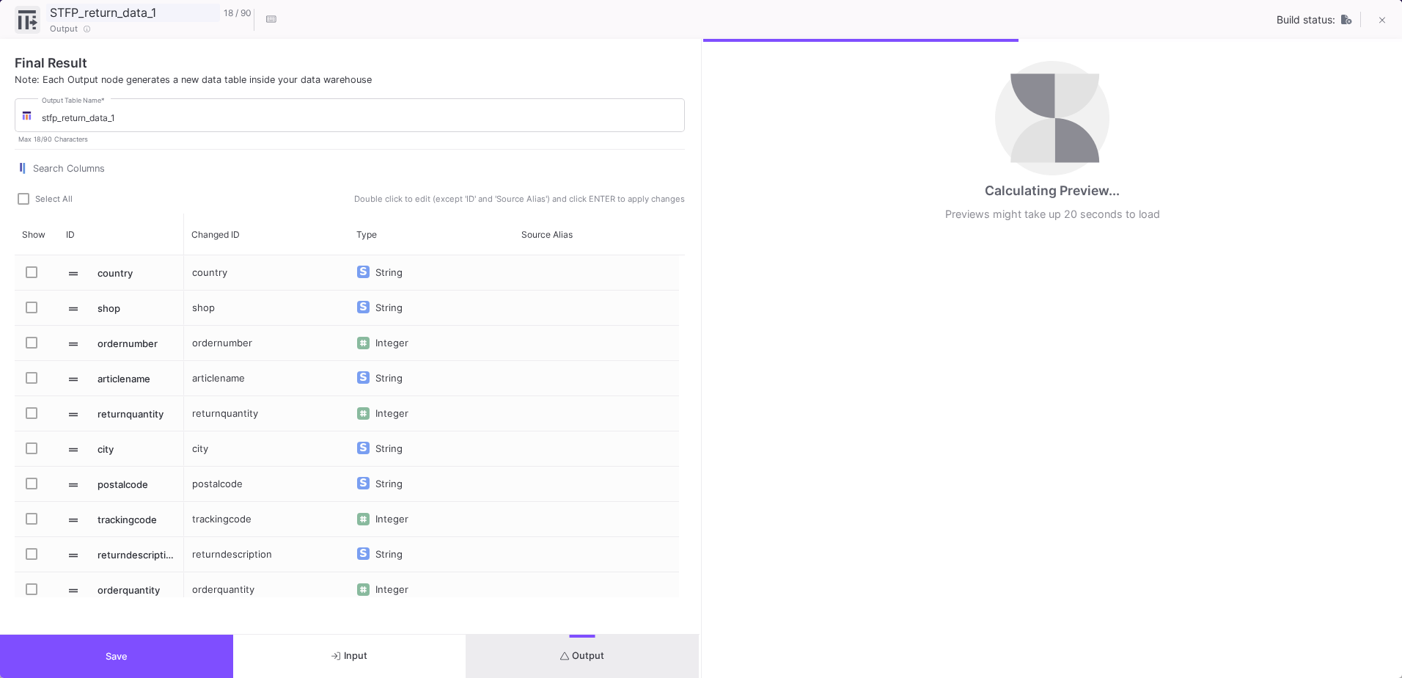
drag, startPoint x: 169, startPoint y: 10, endPoint x: 2, endPoint y: 19, distance: 166.8
click at [2, 19] on div "STFP_return_data_1 18 / 90 Output Build status:" at bounding box center [701, 19] width 1402 height 39
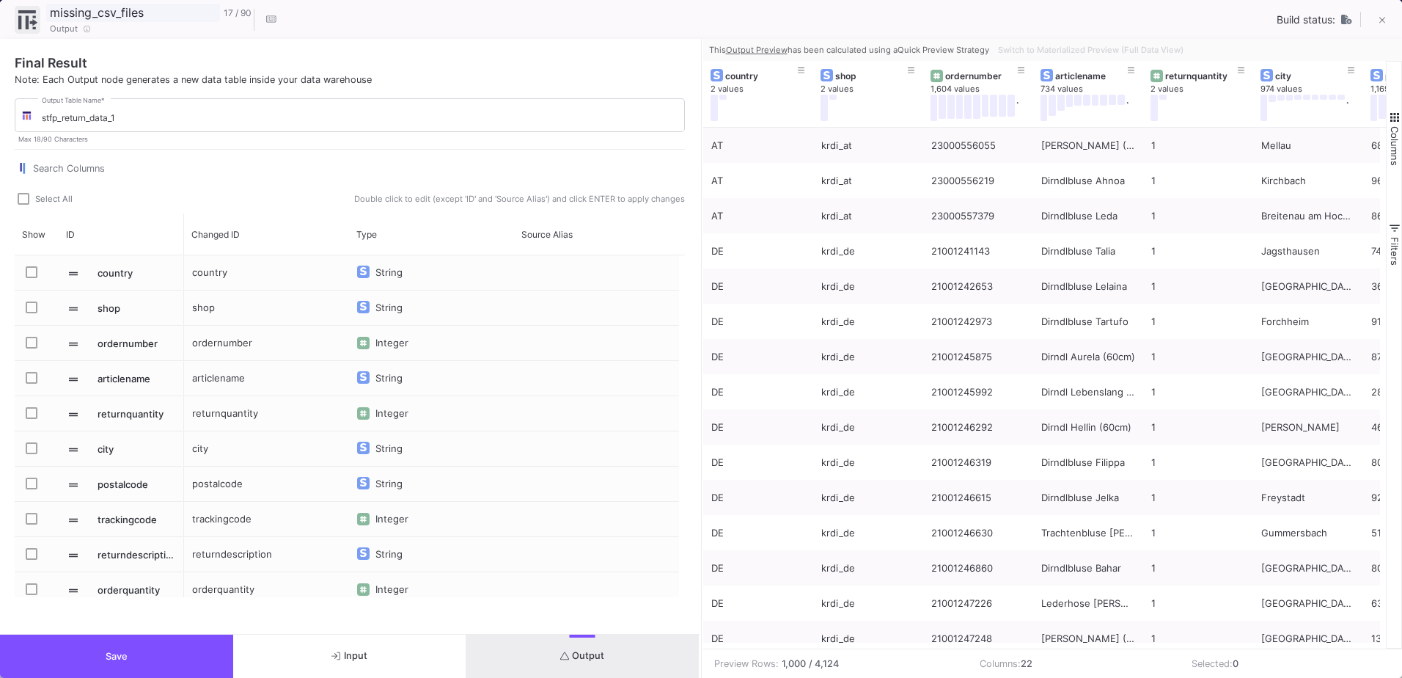
drag, startPoint x: 171, startPoint y: 18, endPoint x: 3, endPoint y: 11, distance: 168.1
click at [3, 11] on div "missing_csv_files 17 / 90 Output Build status:" at bounding box center [701, 19] width 1402 height 39
type input "missing_csv_files"
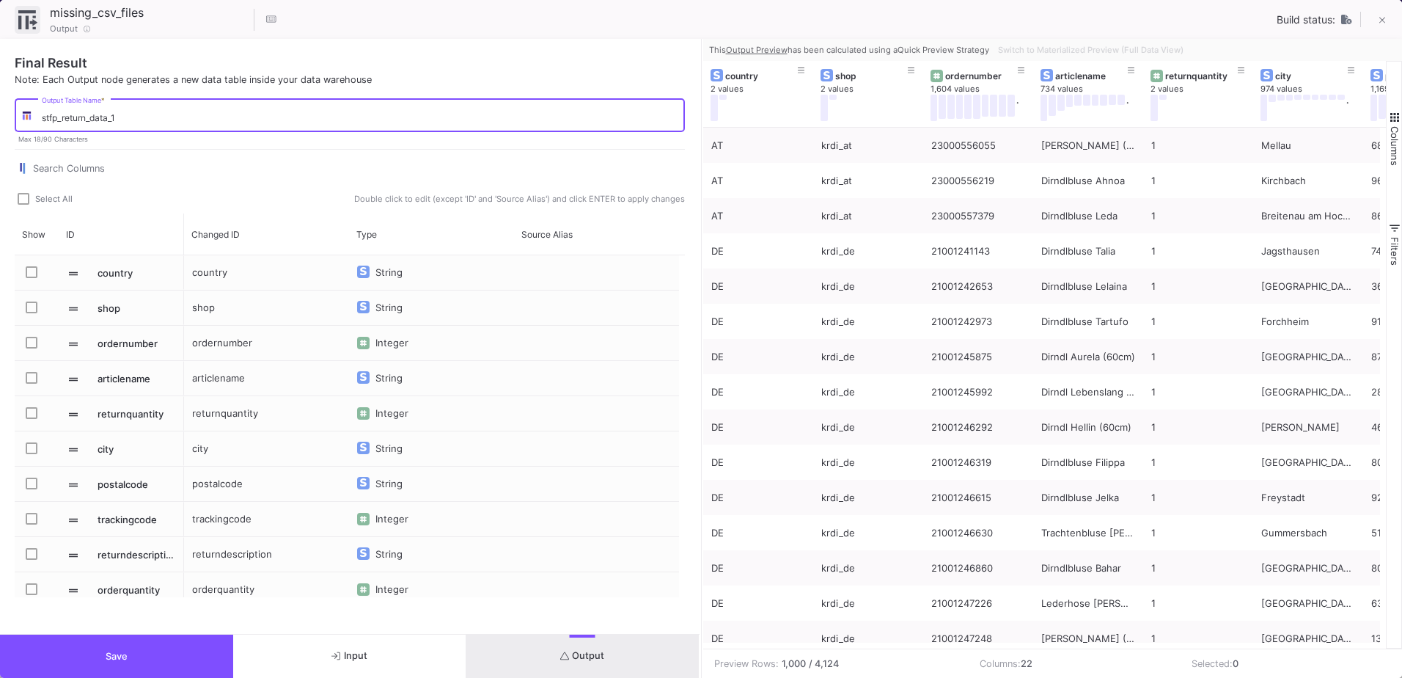
drag, startPoint x: 136, startPoint y: 117, endPoint x: -34, endPoint y: 123, distance: 171.0
click at [0, 123] on html "K [PERSON_NAME] [PERSON_NAME] Current branch main Branch Options Last fetched a…" at bounding box center [701, 339] width 1402 height 678
paste input "missing_csv_files"
type input "missing_csv_files"
click at [43, 197] on span "Select All" at bounding box center [53, 199] width 37 height 10
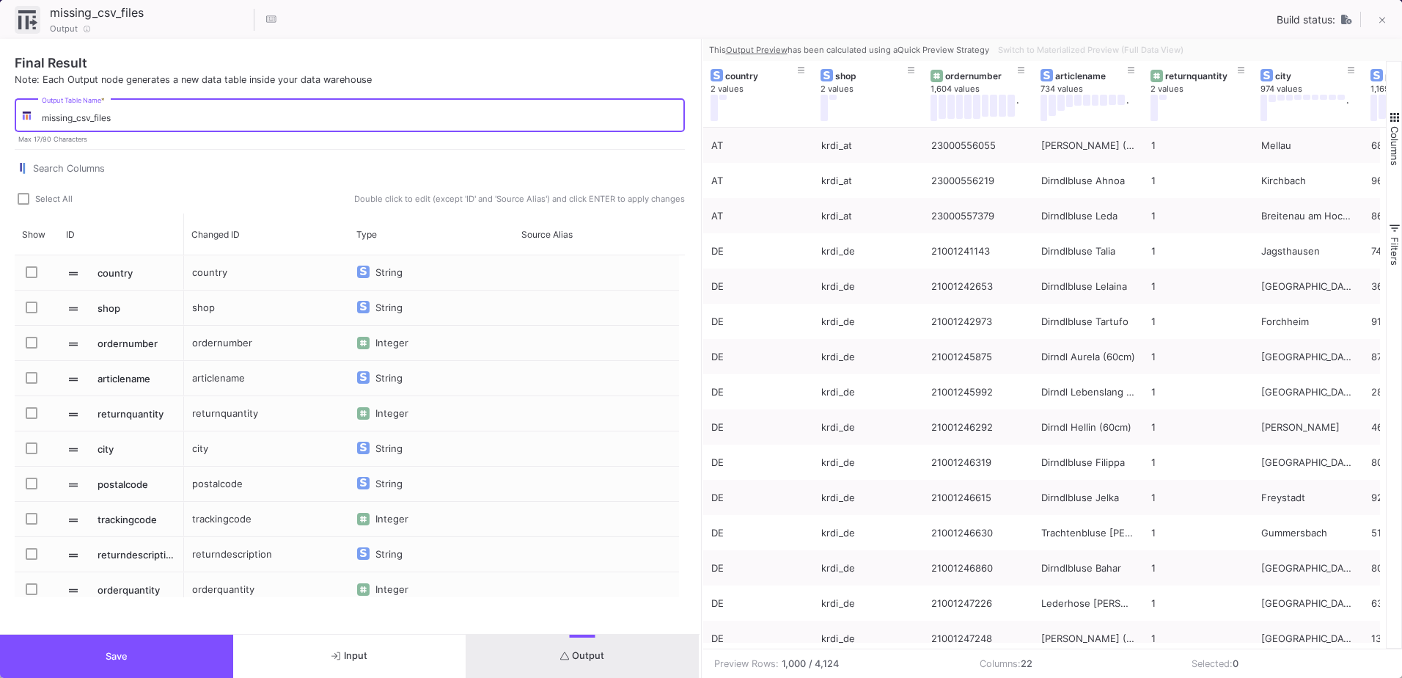
click at [23, 205] on input "Select All" at bounding box center [23, 205] width 1 height 1
checkbox input "true"
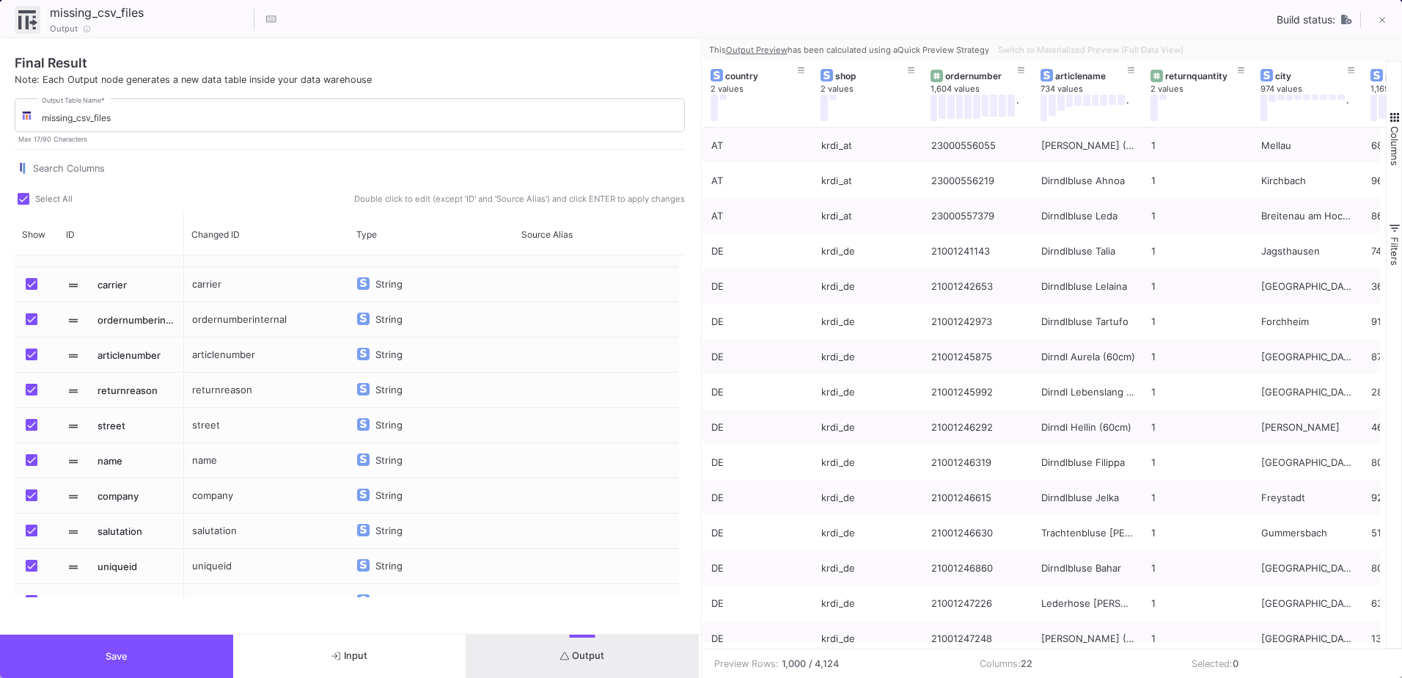
scroll to position [433, 0]
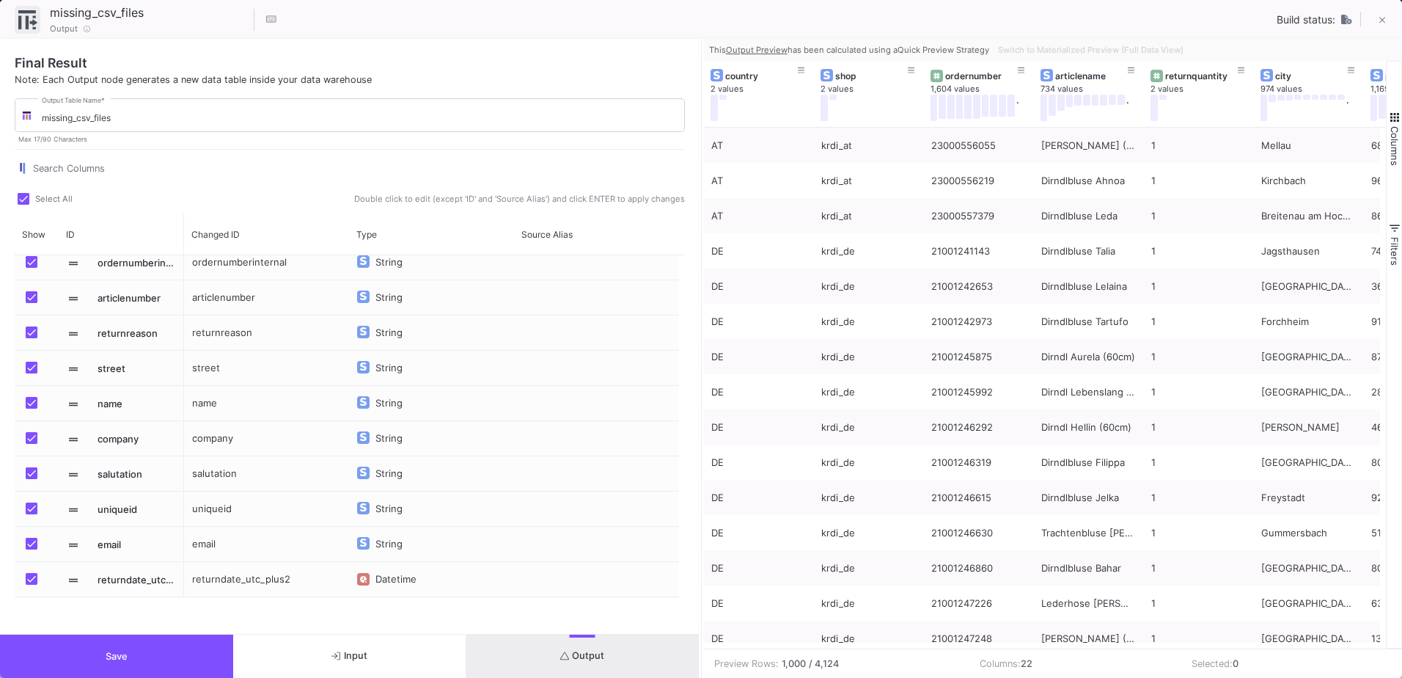
click at [153, 666] on button "Save" at bounding box center [116, 655] width 233 height 43
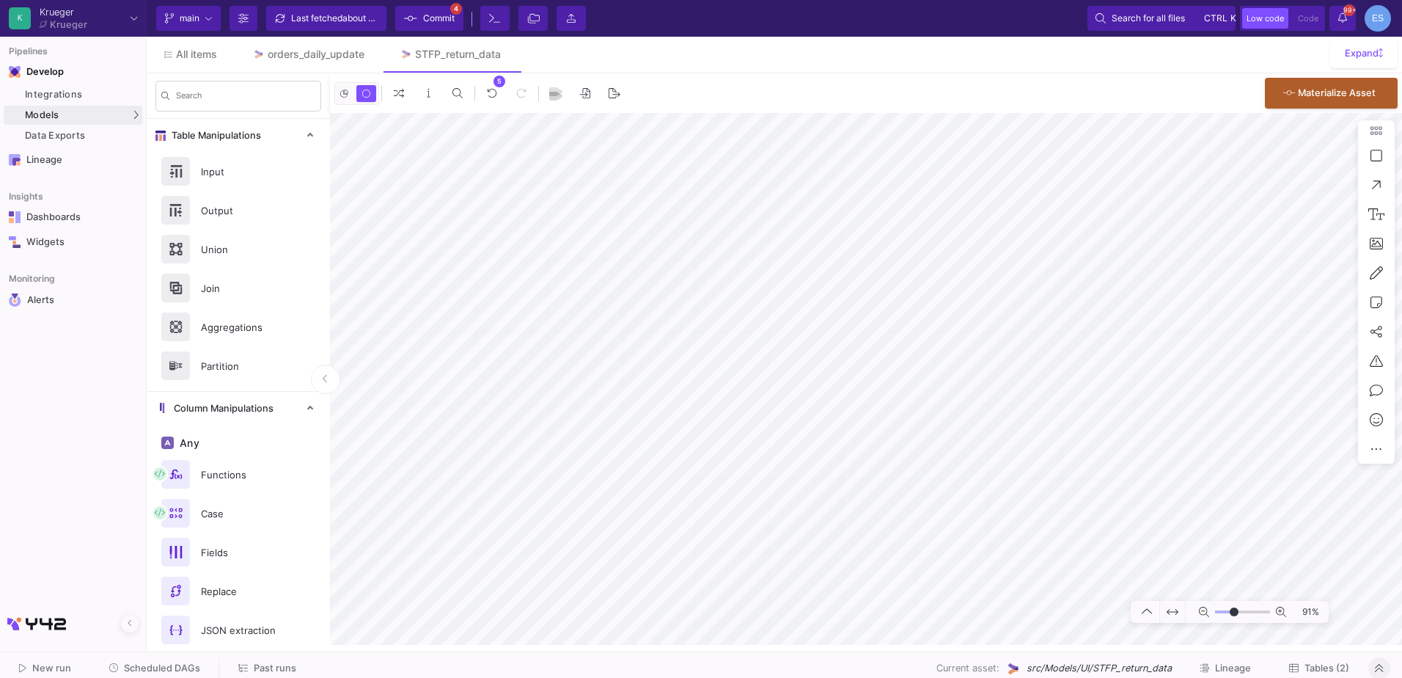
click at [417, 20] on y42-git-commit-button "Commit 4" at bounding box center [429, 18] width 77 height 25
click at [434, 16] on span "Commit" at bounding box center [439, 18] width 32 height 22
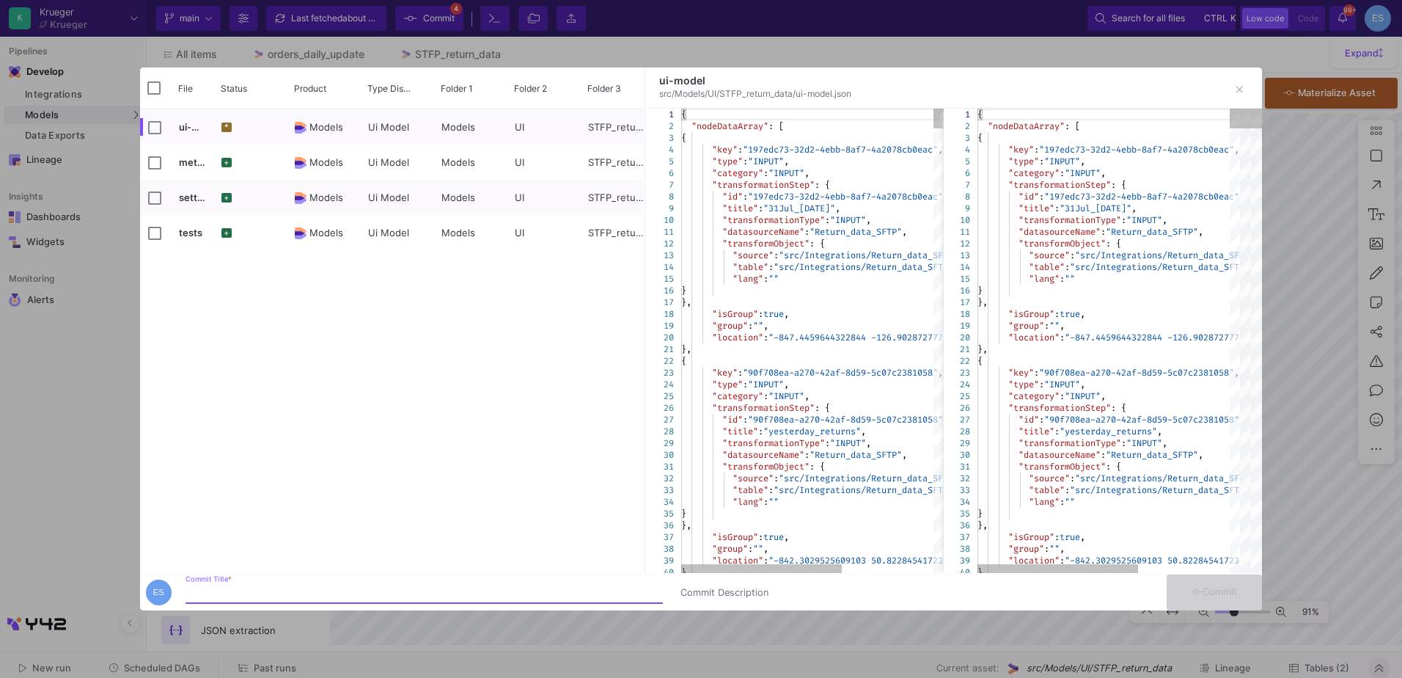
click at [252, 590] on input "Commit Title *" at bounding box center [424, 593] width 477 height 12
type input "getting the data of missing files on sftp"
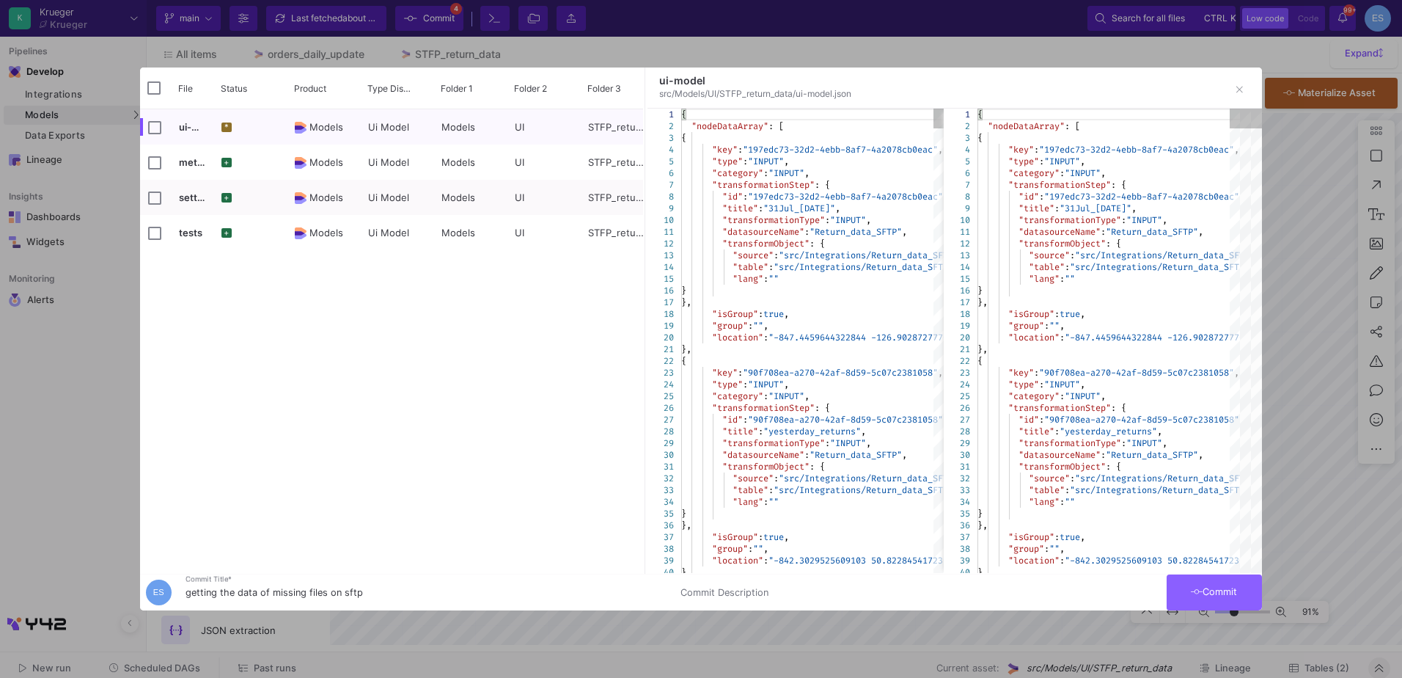
click at [1243, 601] on button "Commit" at bounding box center [1214, 592] width 95 height 36
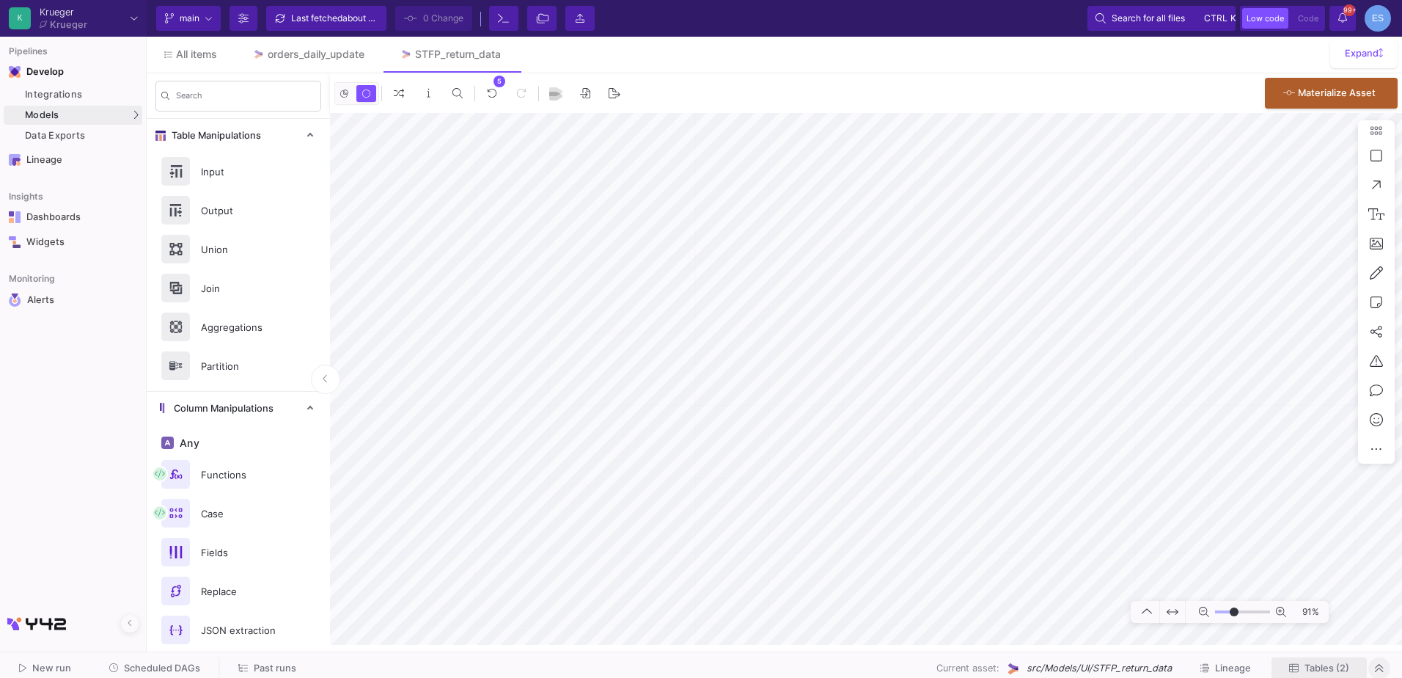
click at [1339, 668] on span "Tables (2)" at bounding box center [1327, 667] width 45 height 11
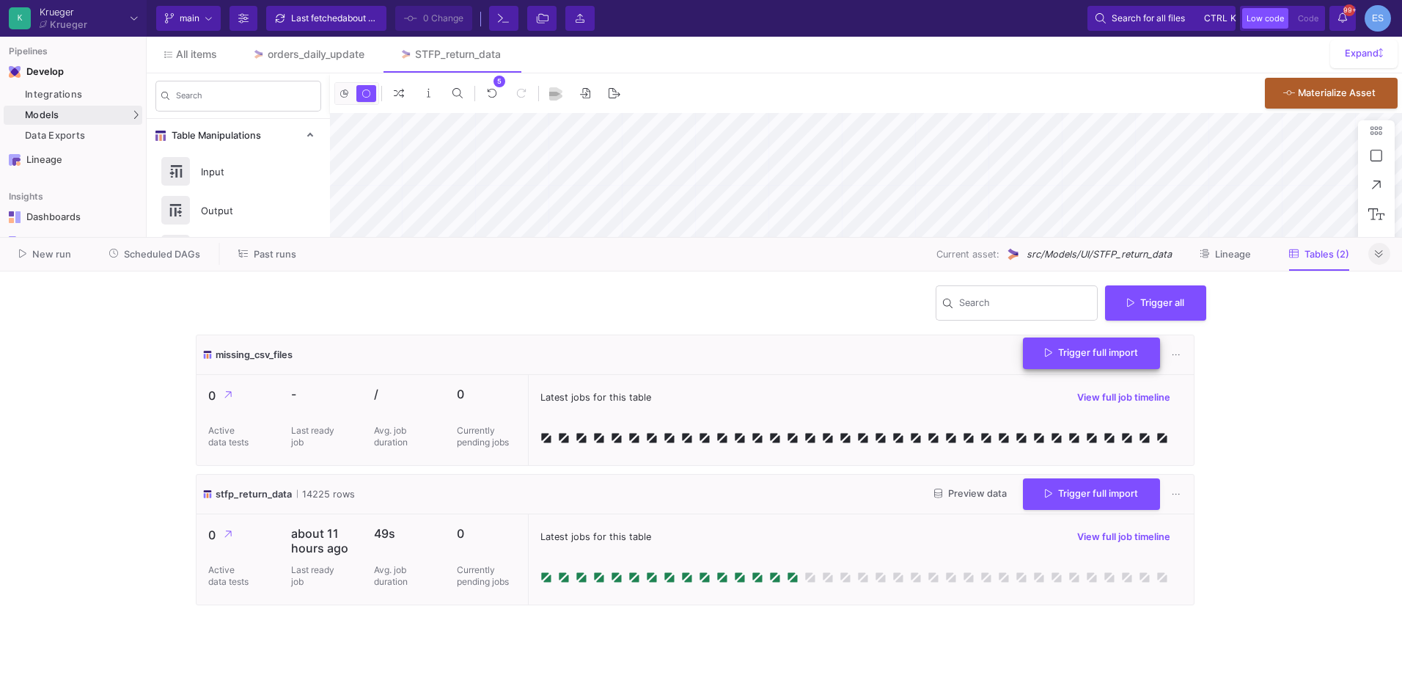
click at [1069, 367] on button "Trigger full import" at bounding box center [1091, 353] width 137 height 32
click at [1378, 259] on fa-icon at bounding box center [1379, 254] width 8 height 11
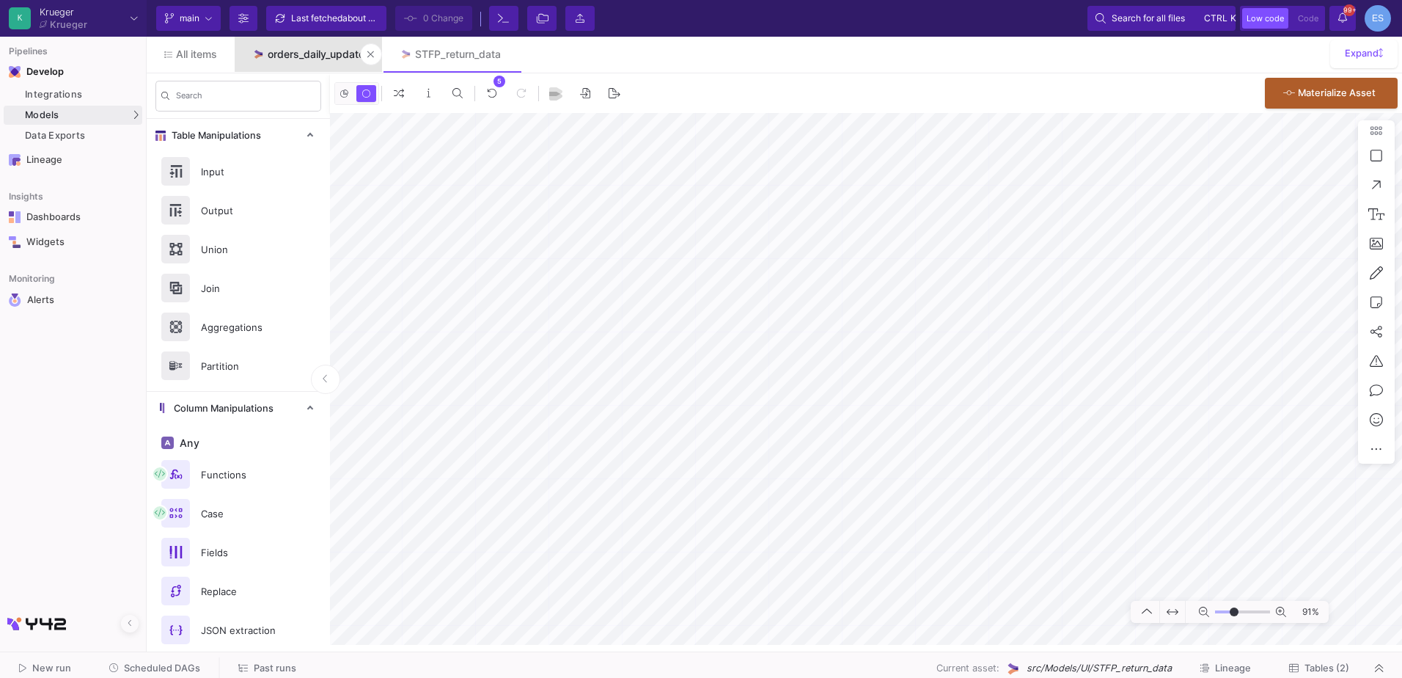
click at [304, 53] on div "orders_daily_update" at bounding box center [316, 54] width 97 height 12
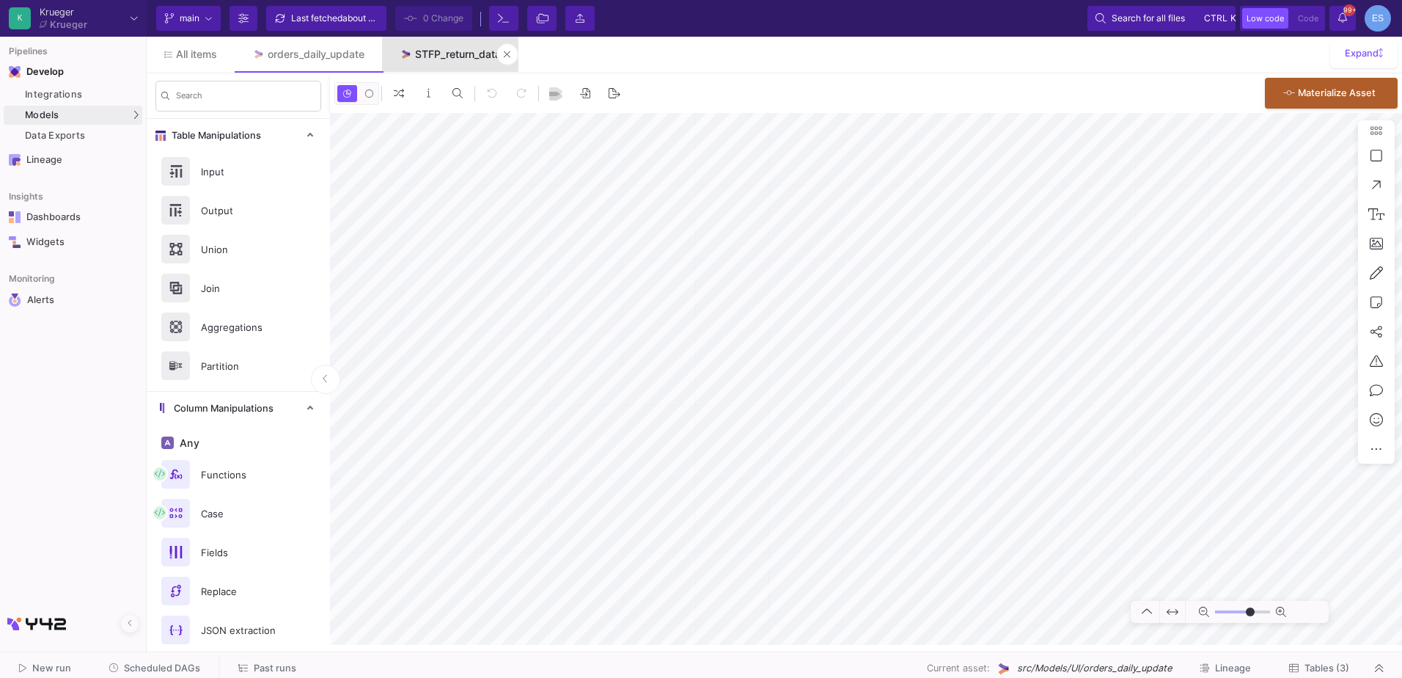
click at [450, 56] on div "STFP_return_data" at bounding box center [458, 54] width 86 height 12
click at [1328, 675] on button "Tables (2)" at bounding box center [1319, 668] width 95 height 23
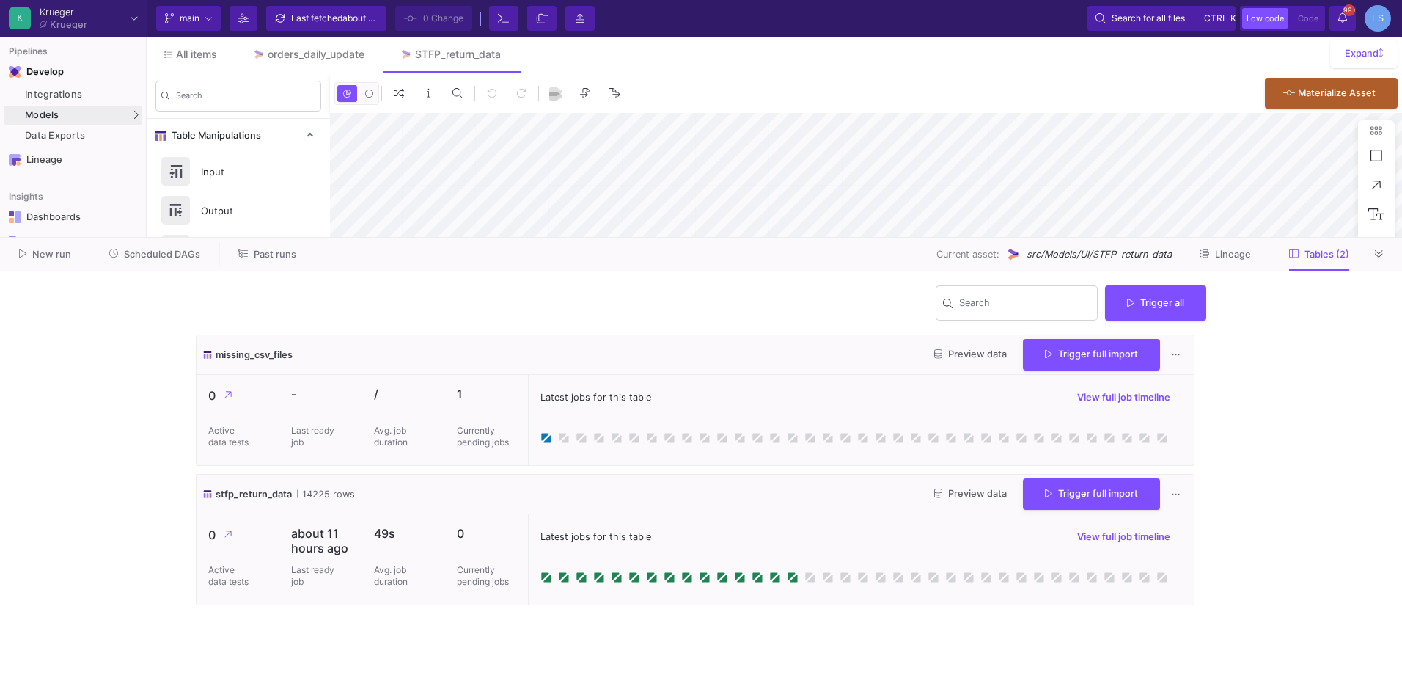
type input "-18"
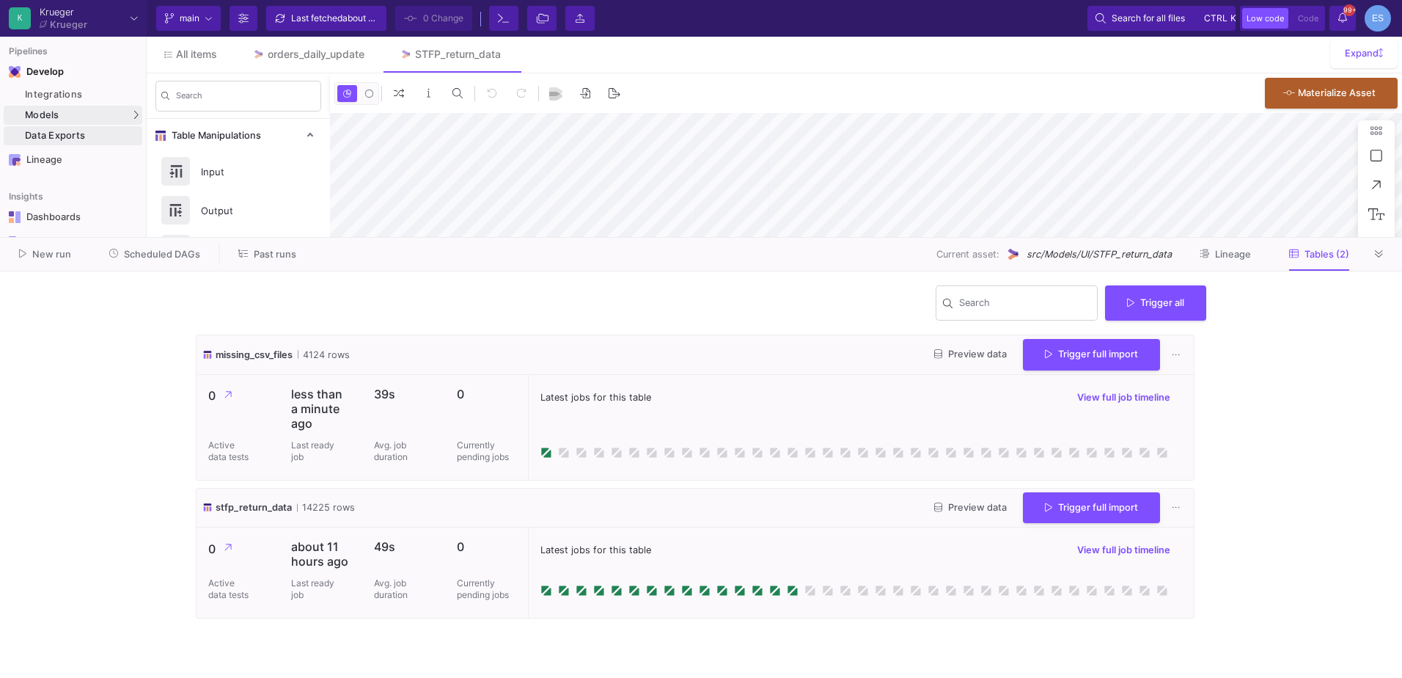
click at [81, 135] on div "Data Exports" at bounding box center [82, 136] width 114 height 12
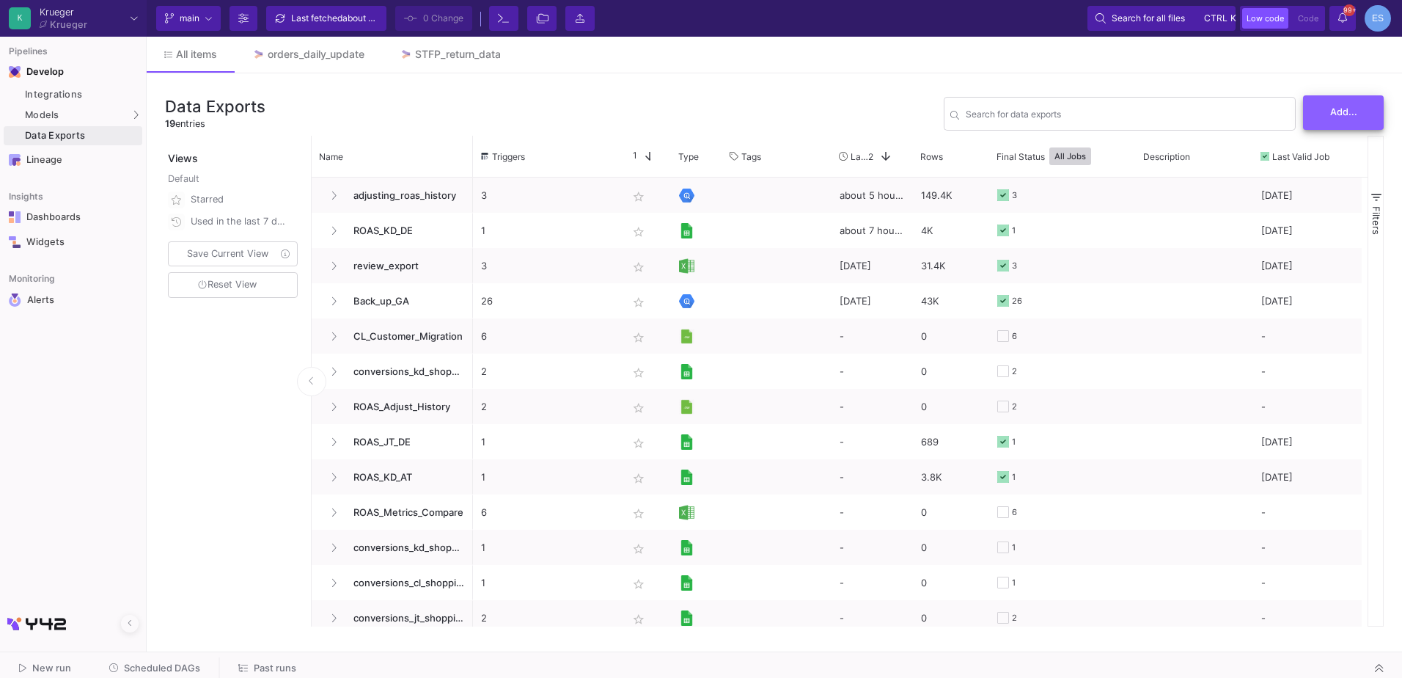
click at [1352, 122] on button "Add..." at bounding box center [1343, 112] width 81 height 34
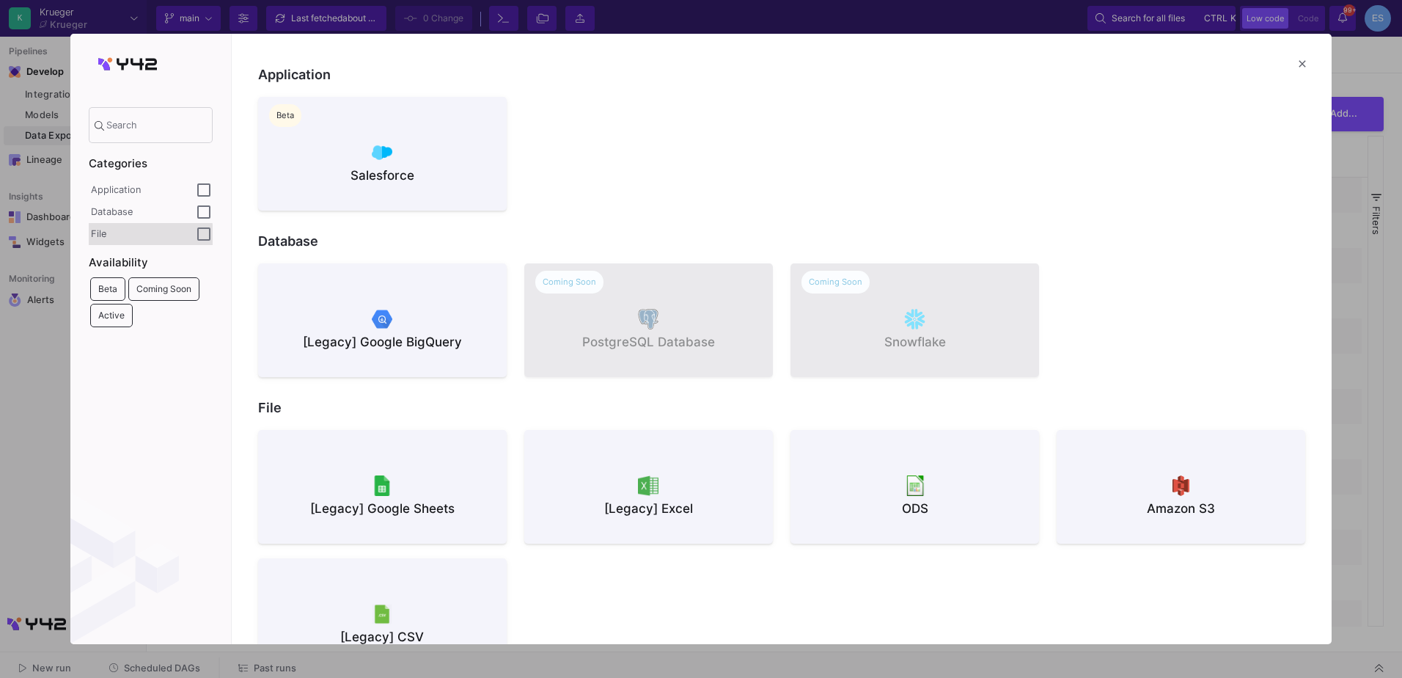
click at [135, 235] on div "File" at bounding box center [144, 234] width 106 height 12
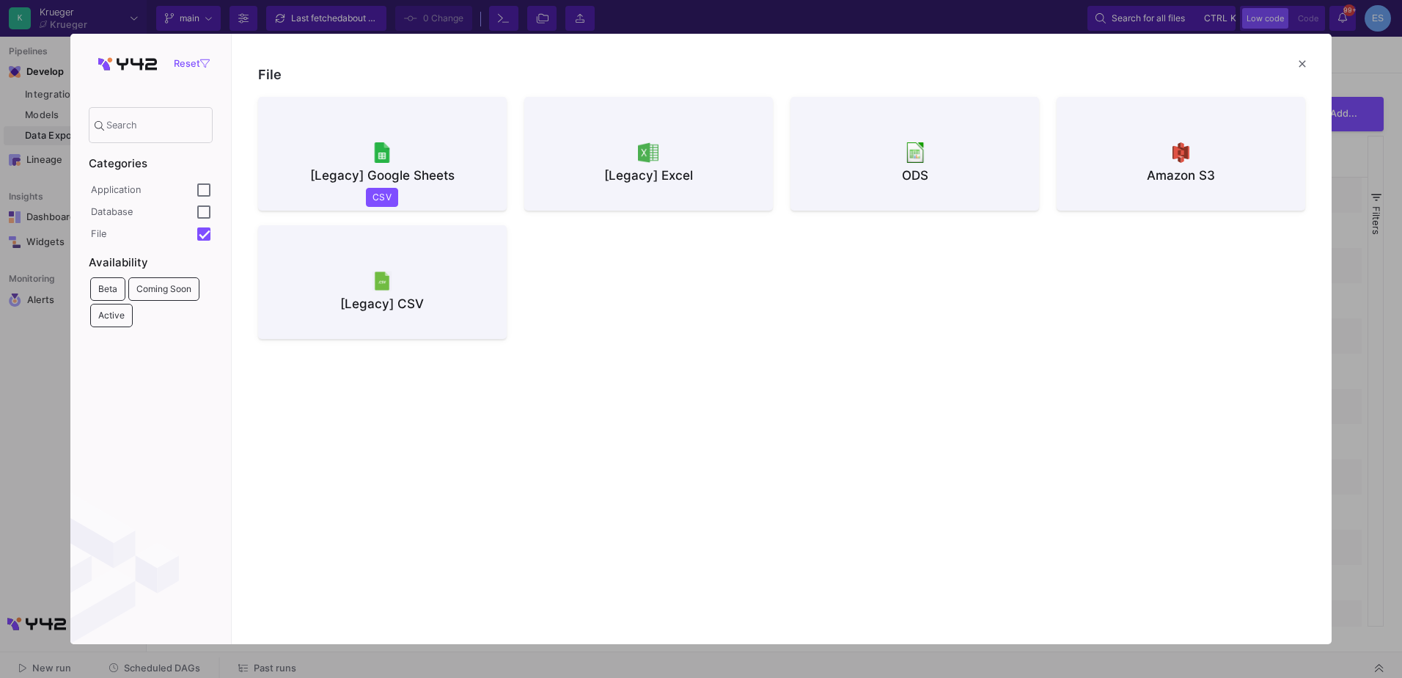
click at [275, 271] on div at bounding box center [382, 280] width 225 height 22
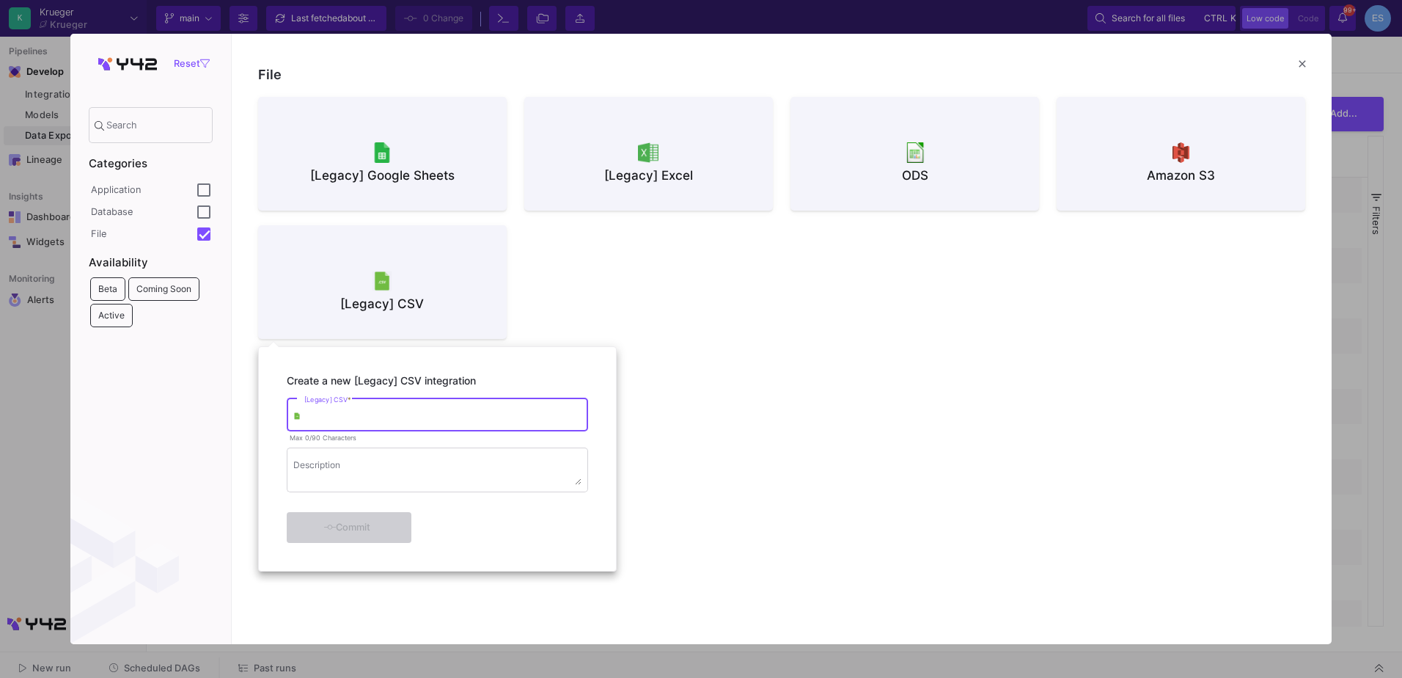
click at [339, 422] on input "[Legacy] CSV *" at bounding box center [442, 416] width 277 height 11
type input "missing Return csv files on SFTP"
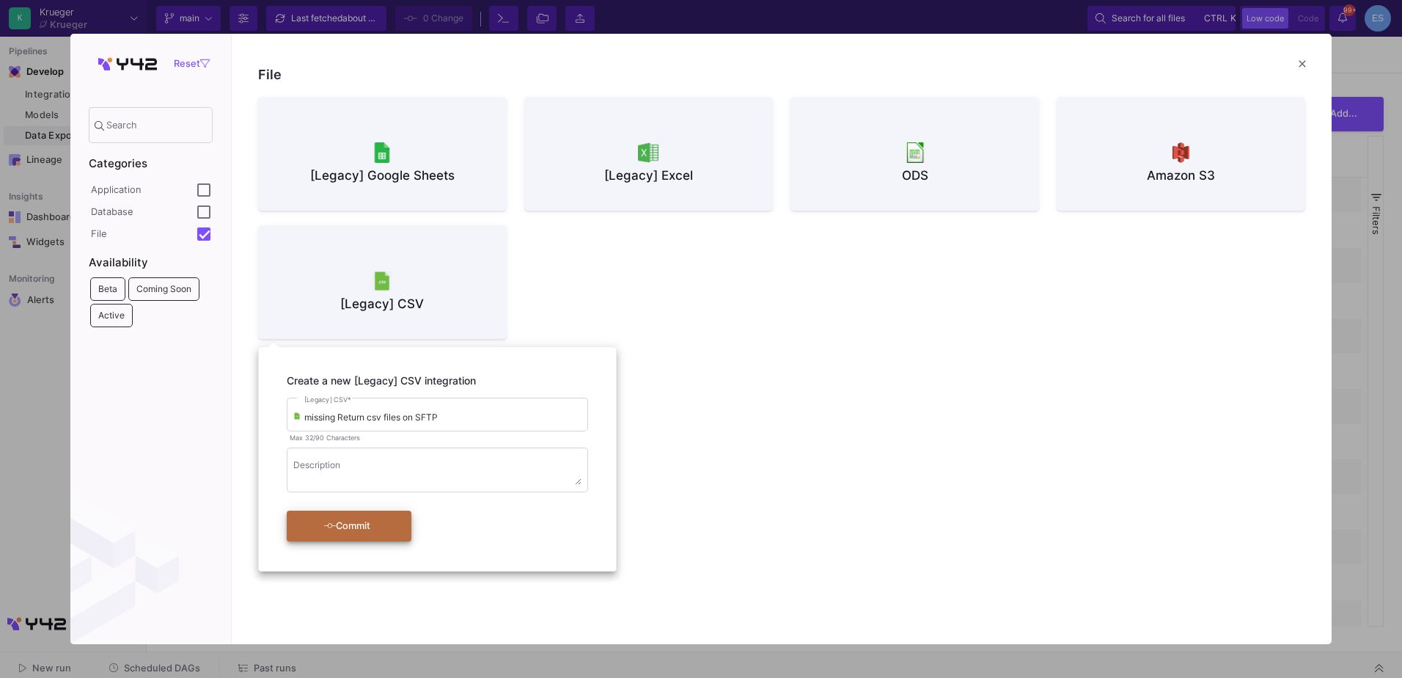
click at [358, 521] on div "Commit" at bounding box center [347, 526] width 84 height 26
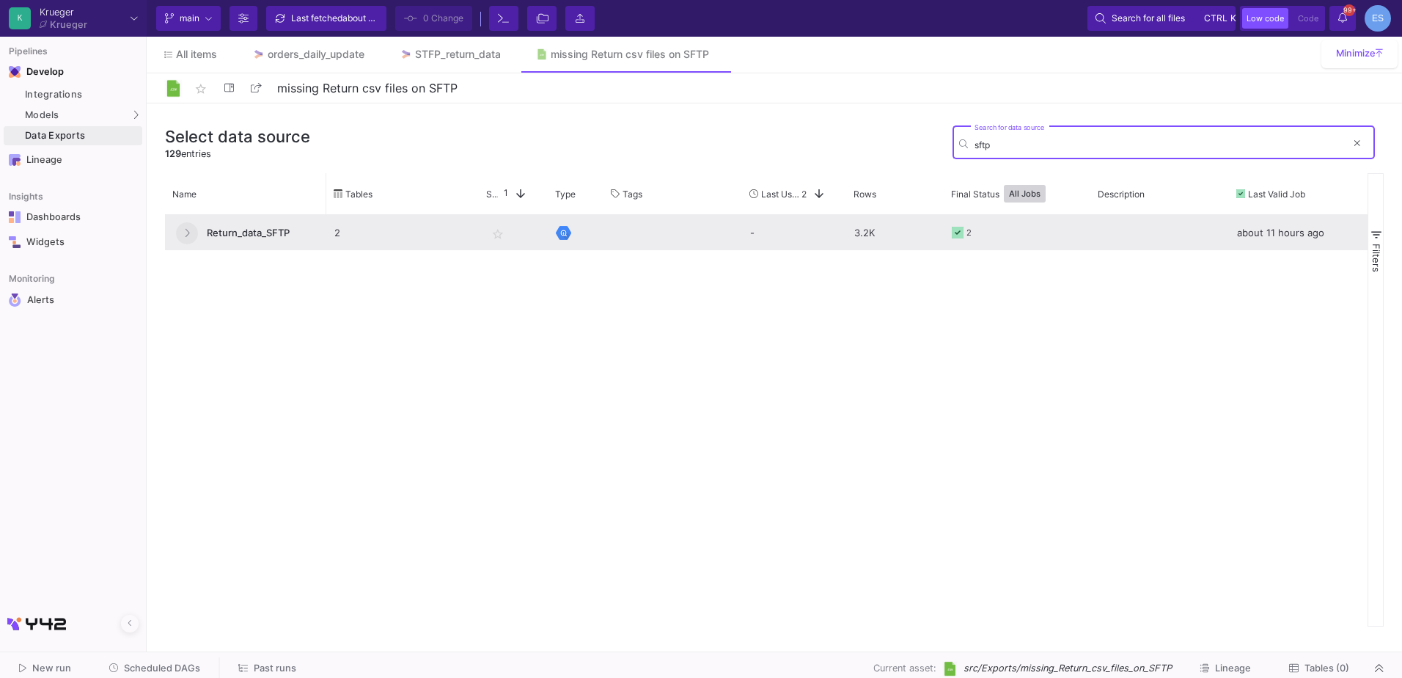
click at [183, 237] on button at bounding box center [187, 233] width 22 height 22
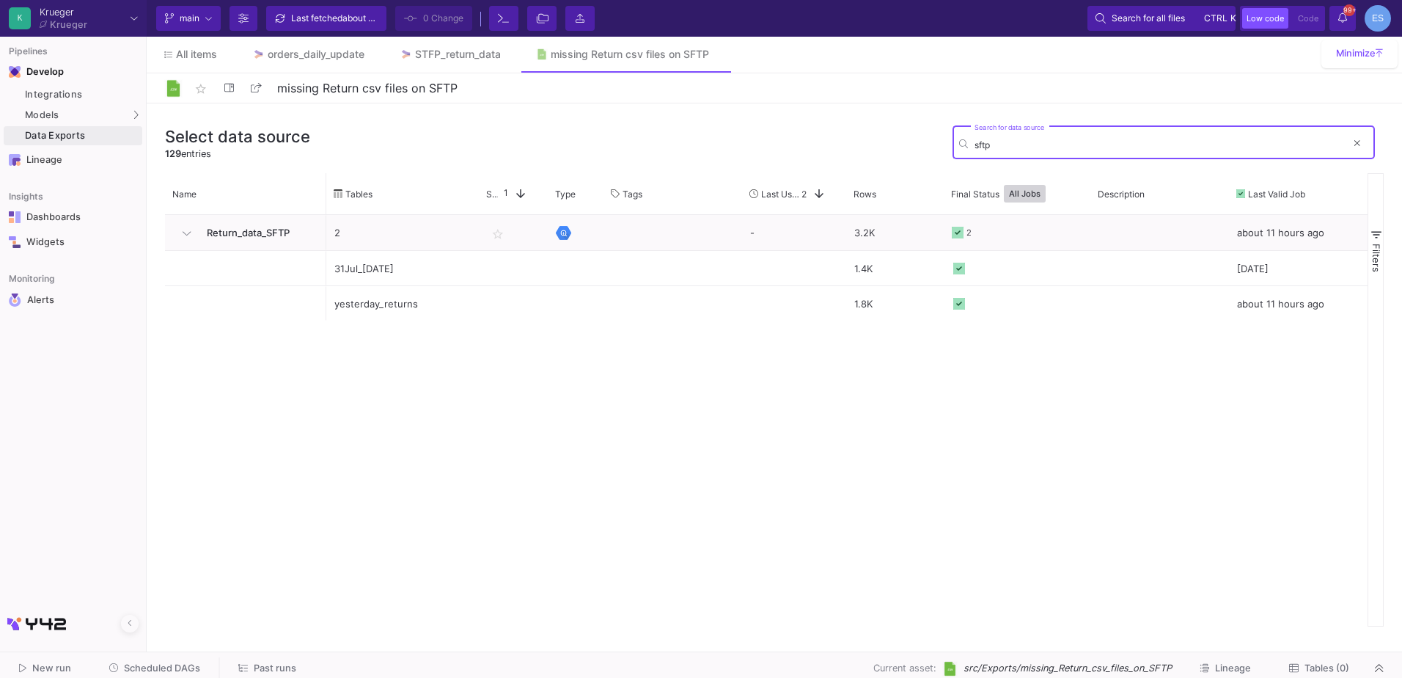
drag, startPoint x: 1028, startPoint y: 144, endPoint x: 910, endPoint y: 149, distance: 118.2
click at [910, 149] on div "Select data source 129 entries sftp Search for data source" at bounding box center [774, 147] width 1219 height 51
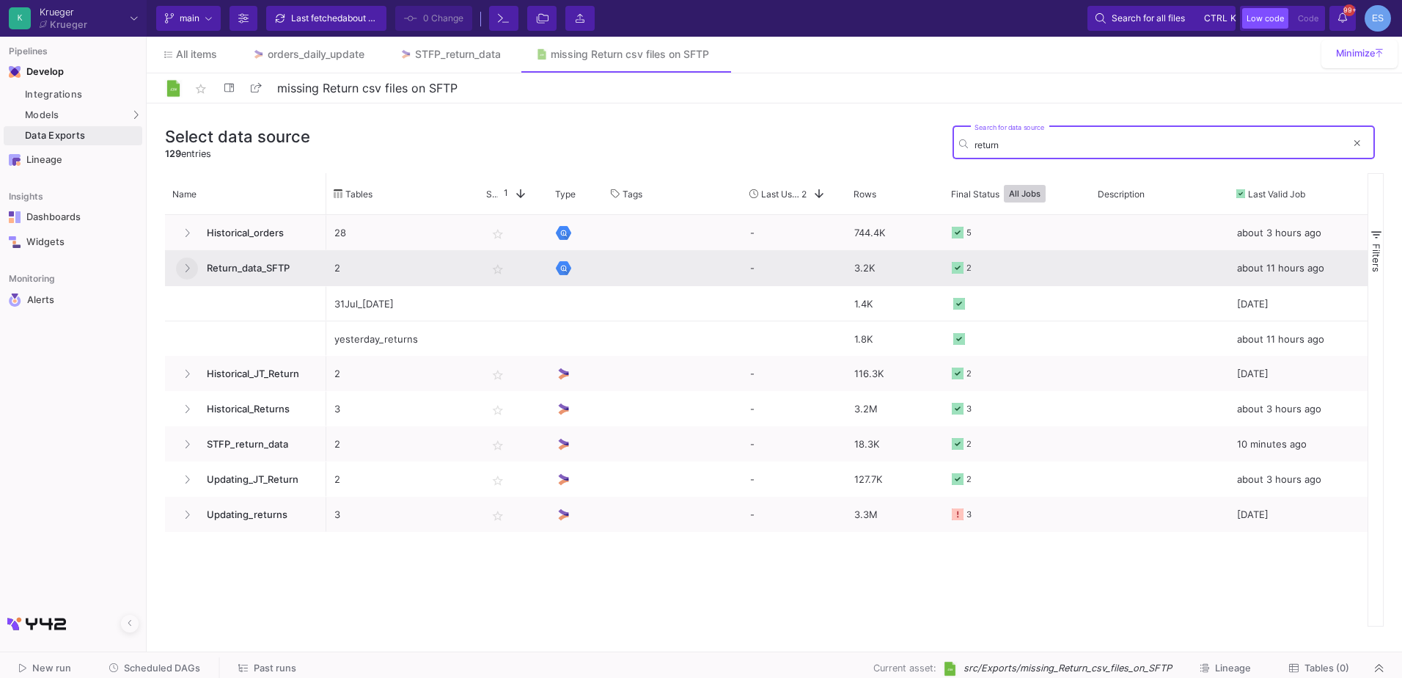
type input "return"
click at [180, 270] on button at bounding box center [187, 268] width 22 height 22
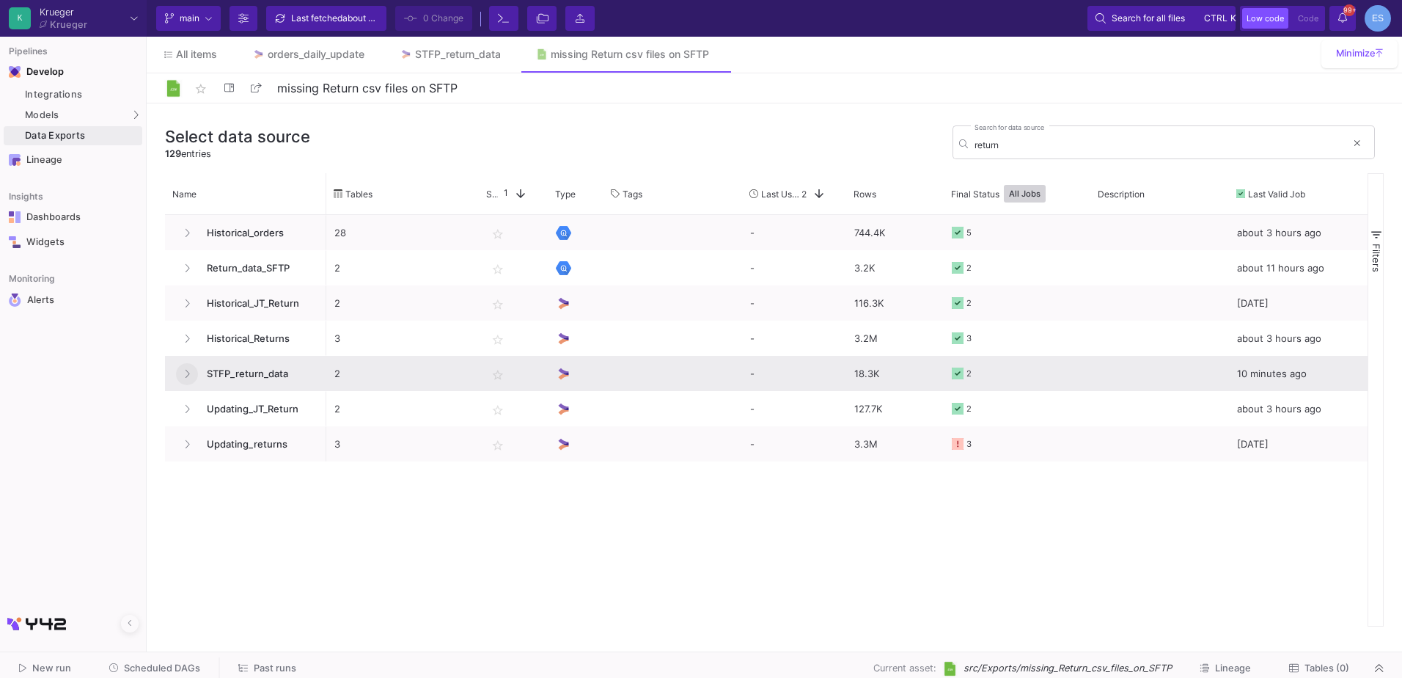
click at [188, 373] on icon at bounding box center [187, 374] width 6 height 10
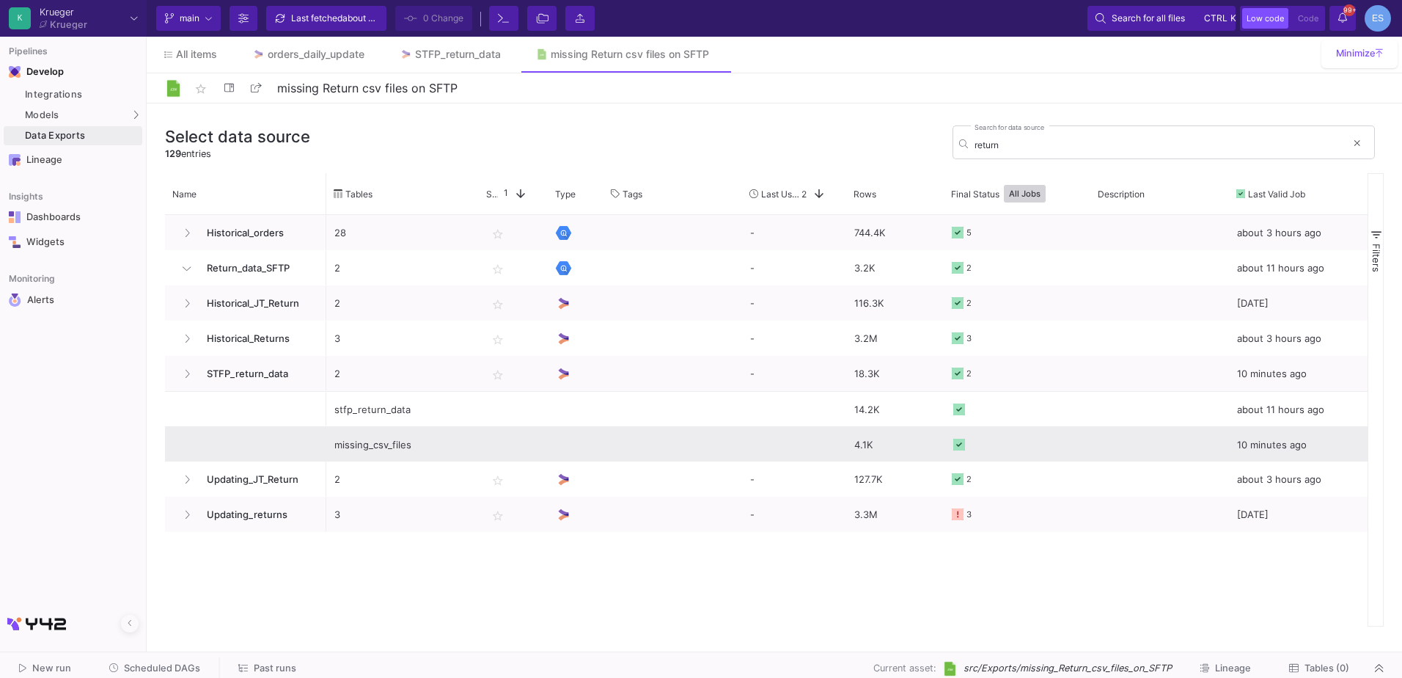
click at [387, 445] on div "missing_csv_files" at bounding box center [402, 445] width 136 height 34
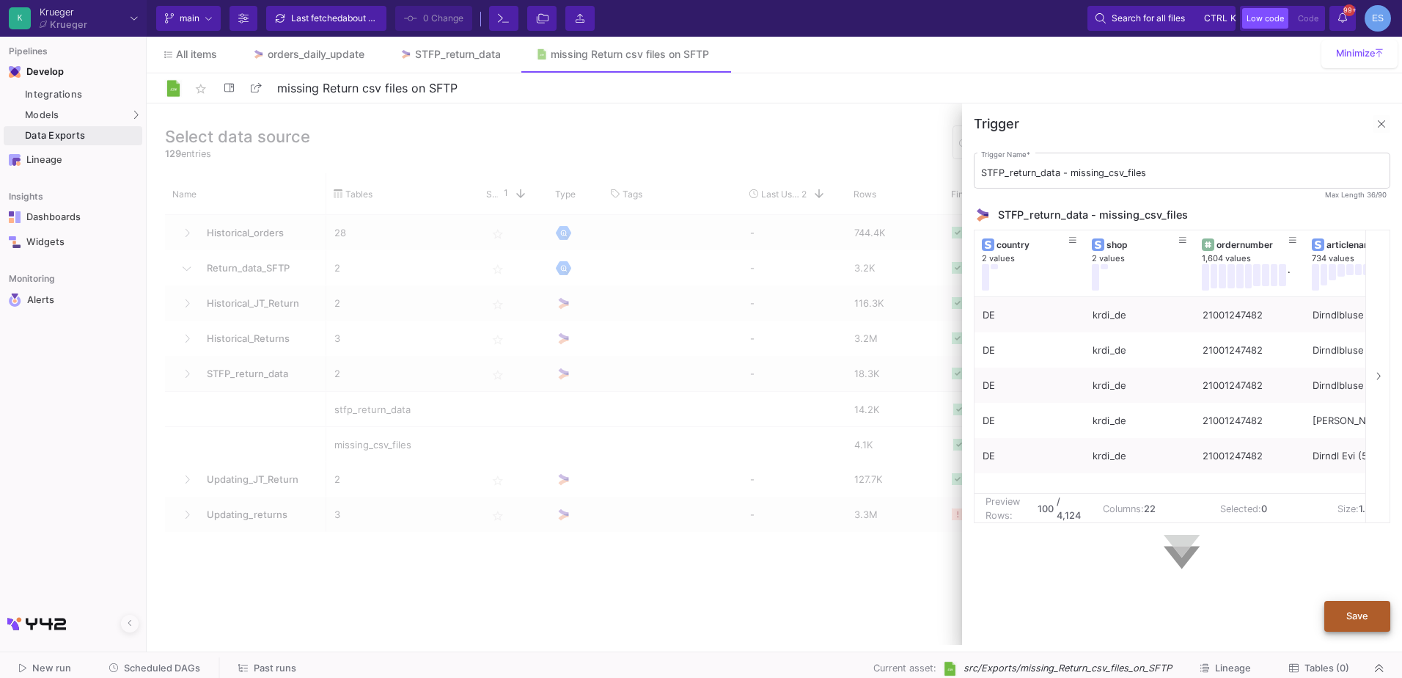
click at [1350, 626] on button "Save" at bounding box center [1358, 616] width 66 height 31
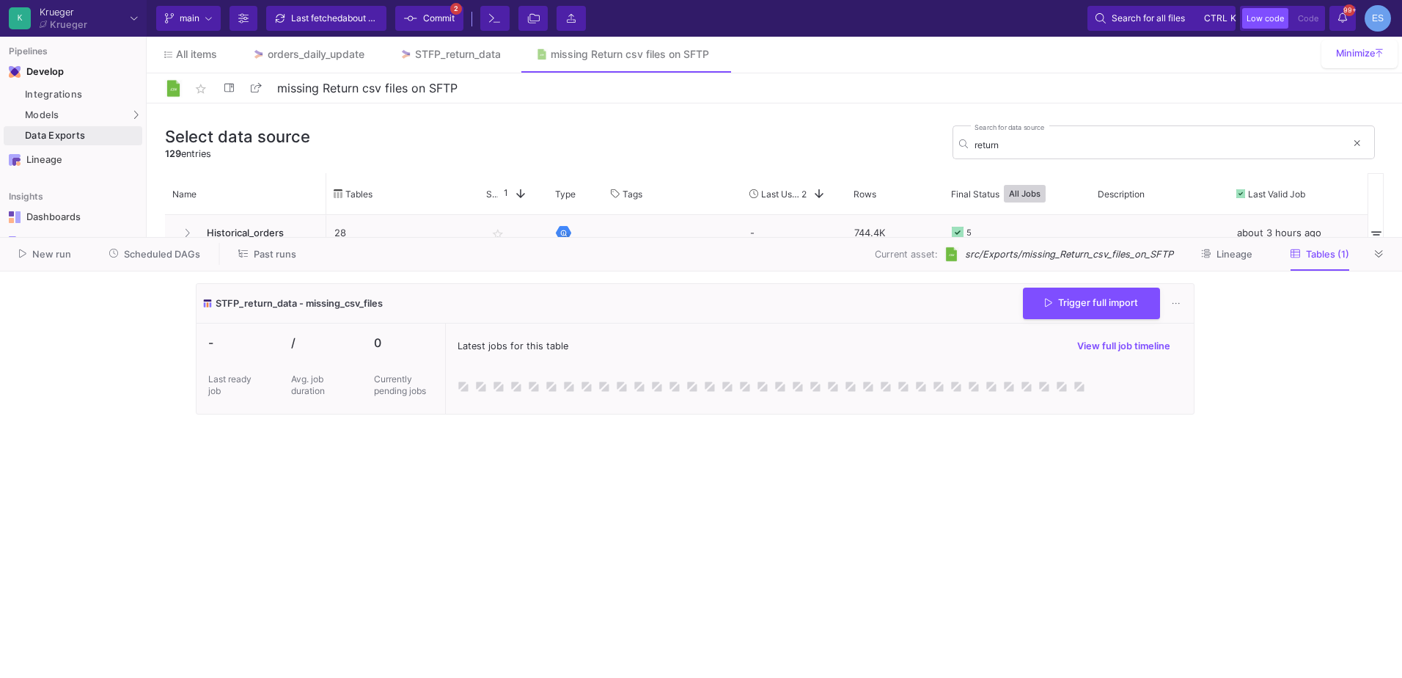
click at [1077, 318] on div "Trigger full import" at bounding box center [1091, 304] width 137 height 32
click at [1128, 302] on span "Trigger full import" at bounding box center [1091, 301] width 93 height 11
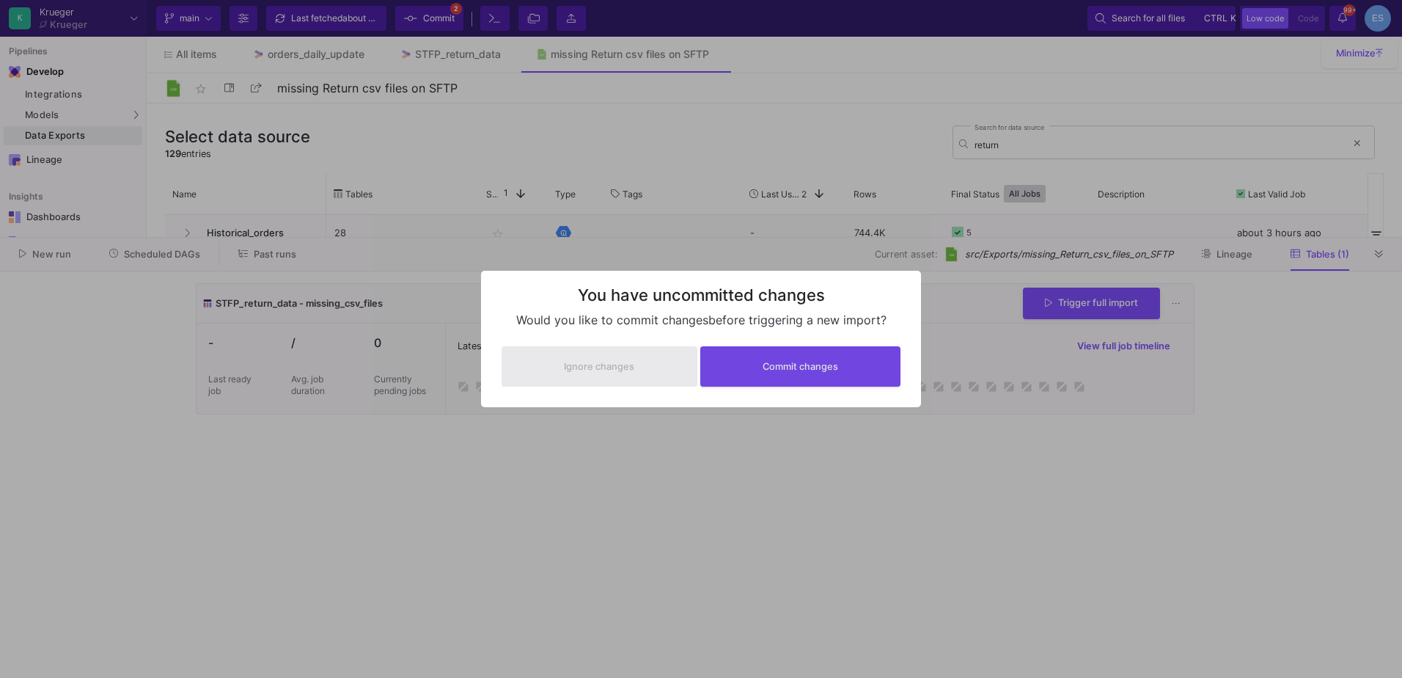
click at [588, 452] on div at bounding box center [701, 339] width 1402 height 678
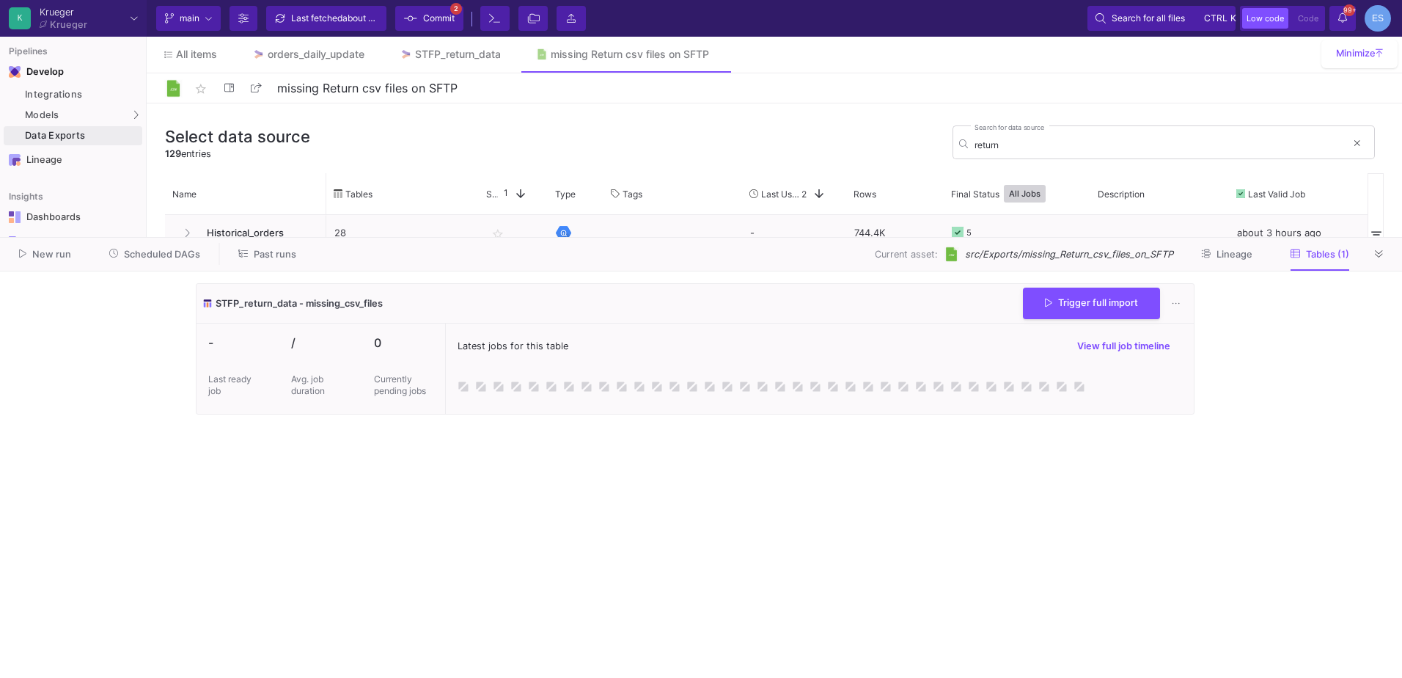
click at [454, 21] on span "Commit" at bounding box center [439, 18] width 32 height 22
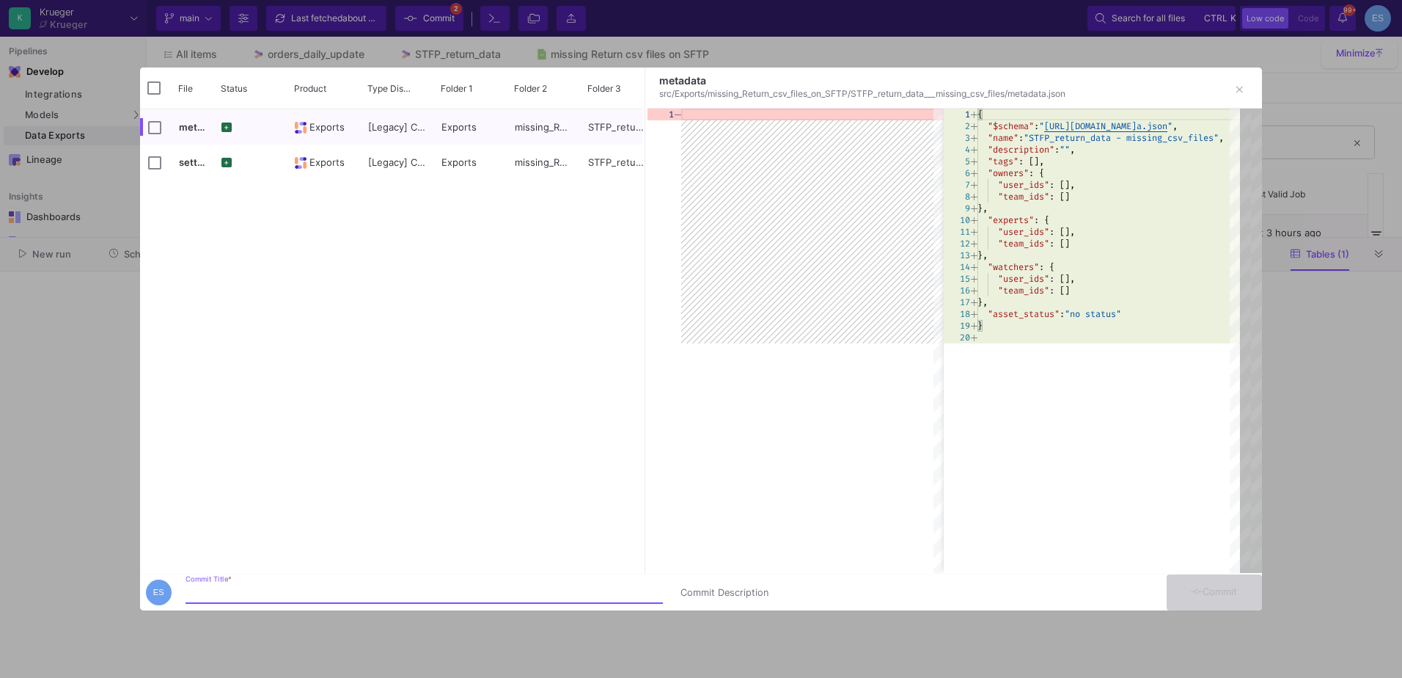
click at [270, 590] on input "Commit Title *" at bounding box center [424, 593] width 477 height 12
type input "export csvs"
click at [1184, 593] on button "Commit" at bounding box center [1214, 592] width 95 height 36
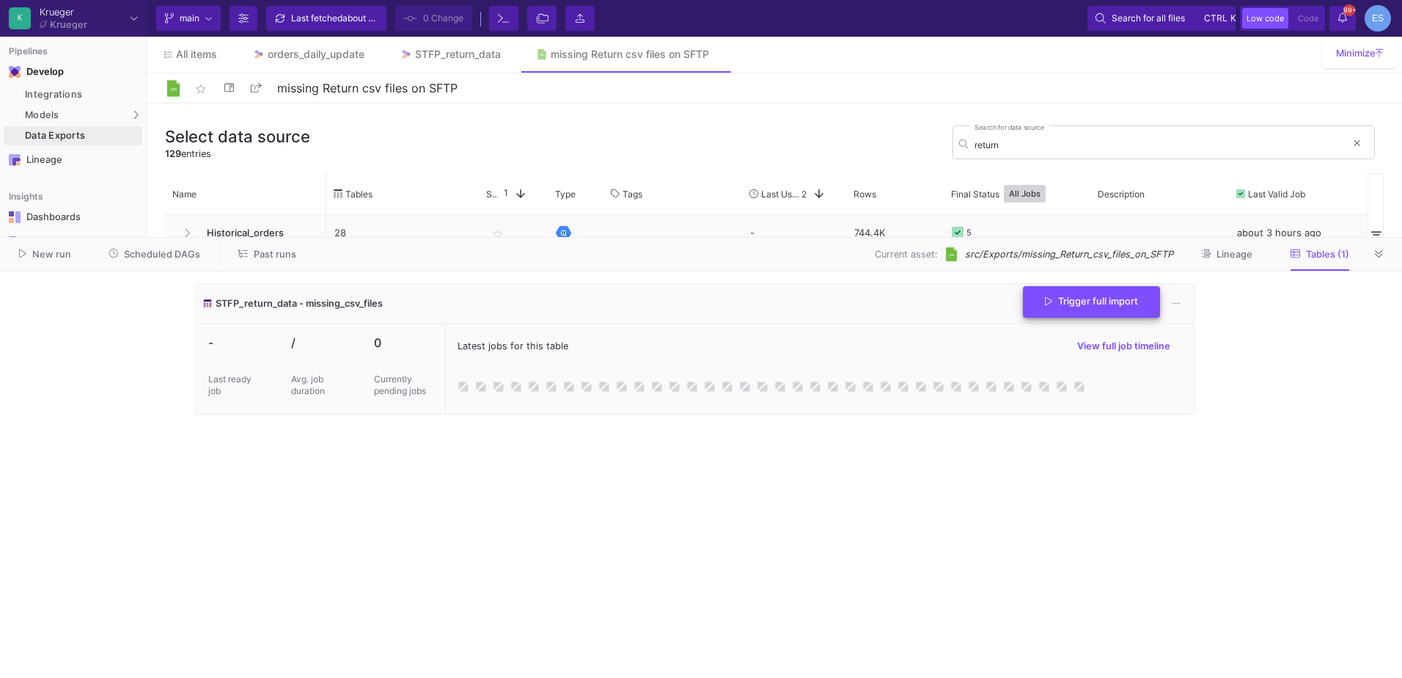
click at [1052, 300] on span "Trigger full import" at bounding box center [1091, 301] width 93 height 11
